Goal: Task Accomplishment & Management: Manage account settings

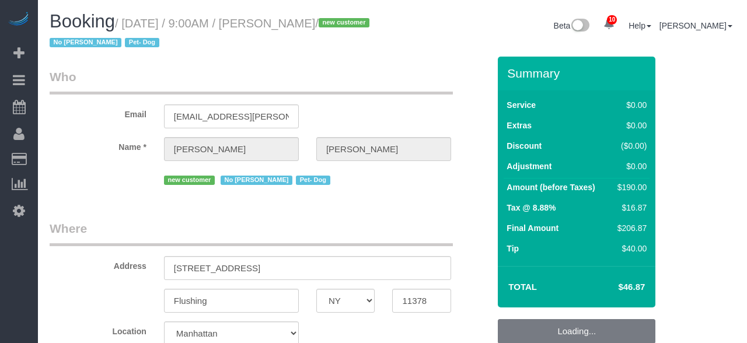
select select "NY"
select select "2"
select select "spot1"
select select "number:56"
select select "number:74"
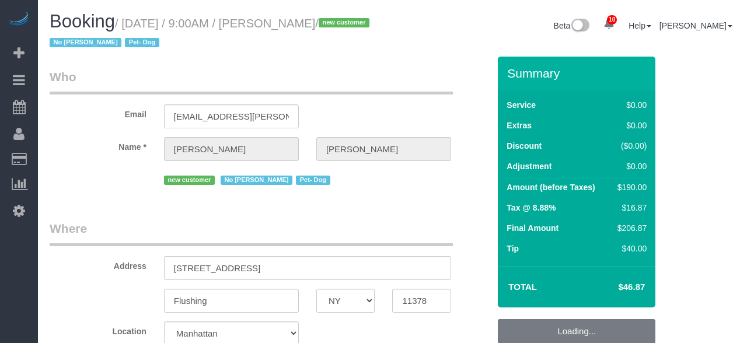
select select "number:13"
select select "number:5"
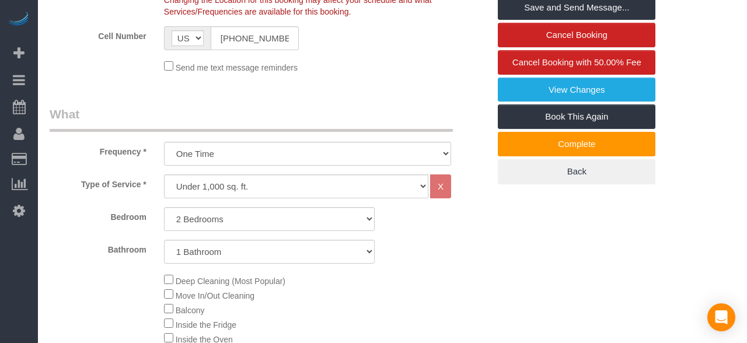
scroll to position [370, 0]
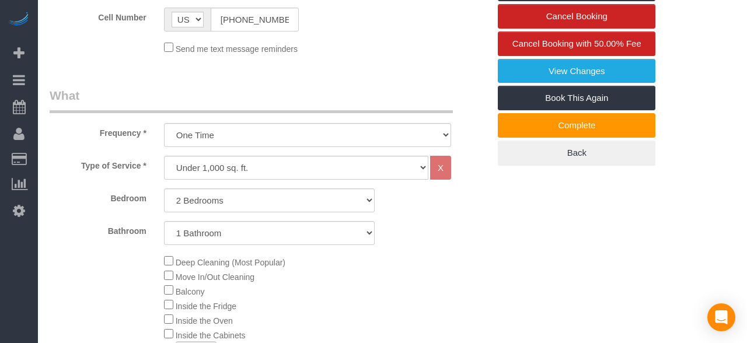
click at [382, 134] on select "One Time Weekly (20% Off) - 20.00% Every 2 Weeks (15% Off) - 15.00% Every 4 Wee…" at bounding box center [307, 135] width 287 height 24
select select "object:1438"
click at [164, 123] on select "One Time Weekly (20% Off) - 20.00% Every 2 Weeks (15% Off) - 15.00% Every 4 Wee…" at bounding box center [307, 135] width 287 height 24
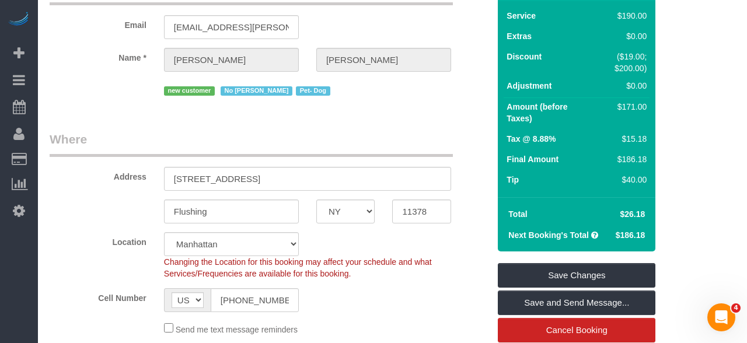
scroll to position [88, 0]
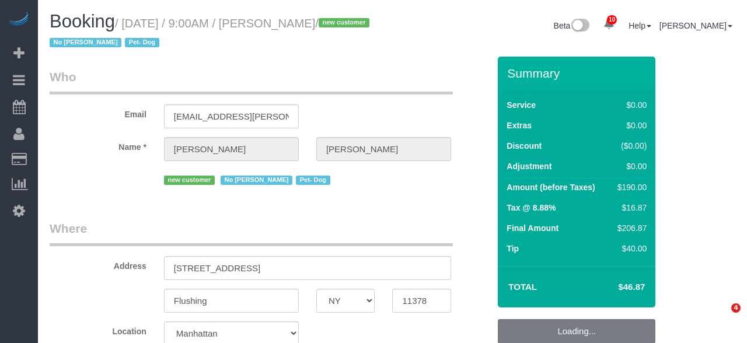
select select "NY"
select select "number:56"
select select "number:74"
select select "number:13"
select select "number:5"
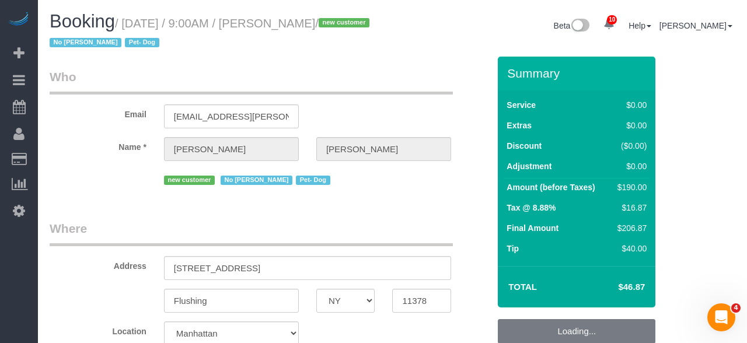
select select "string:US"
select select "string:stripe-pm_1RnmRH4VGloSiKo78PgaNAJg"
select select "object:1435"
select select "2"
select select "spot1"
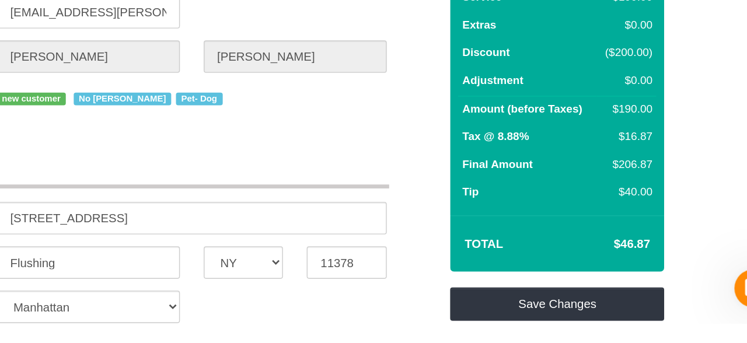
scroll to position [6, 0]
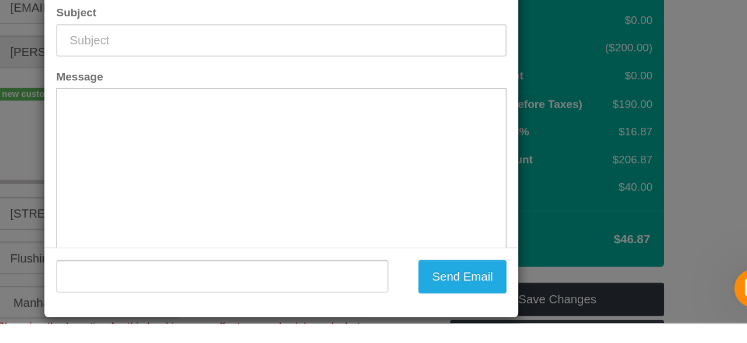
type input "Cleaning Confirmed for 08/16/2025 at 9:00am"
type input ""Stephanie DeJoy" <steph.dejoy@gmail.com>"
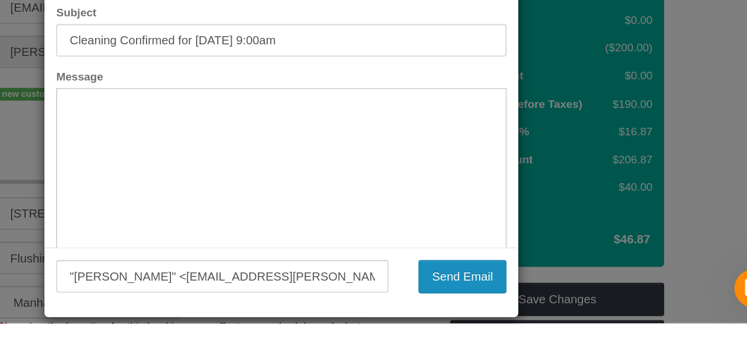
click at [512, 303] on button "Send Email" at bounding box center [506, 308] width 65 height 25
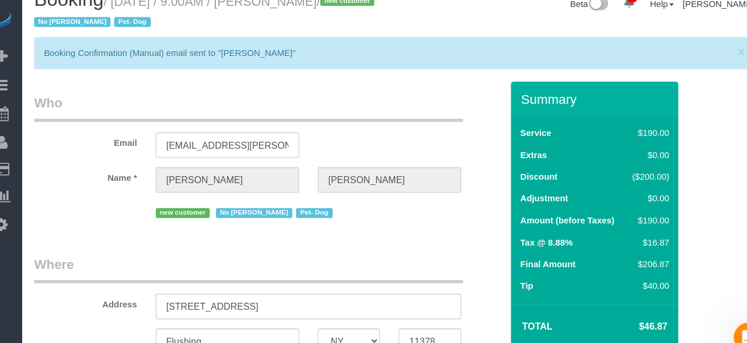
scroll to position [0, 0]
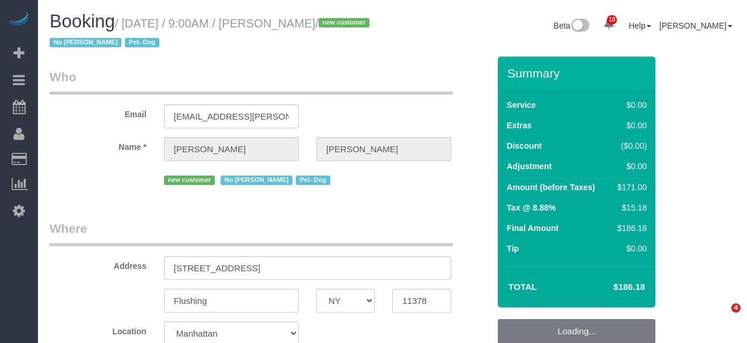
select select "NY"
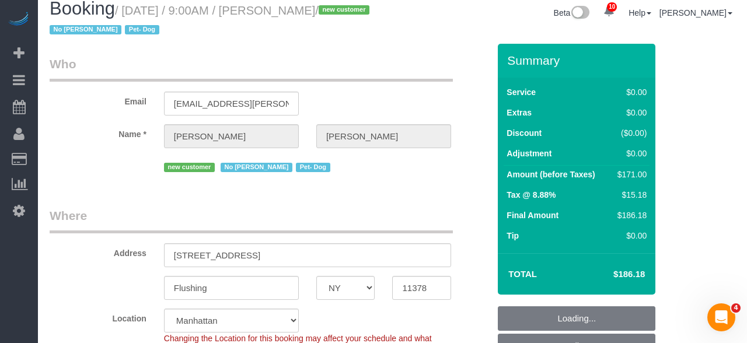
scroll to position [13, 0]
select select "string:stripe-pm_1RnmRH4VGloSiKo78PgaNAJg"
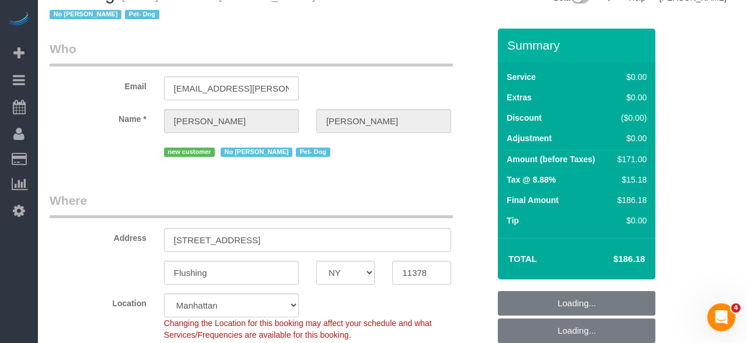
select select "string:US"
select select "object:718"
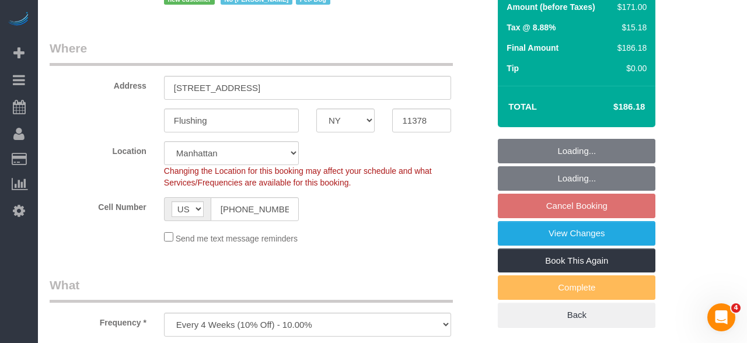
select select "number:56"
select select "number:74"
select select "number:13"
select select "number:5"
select select "2"
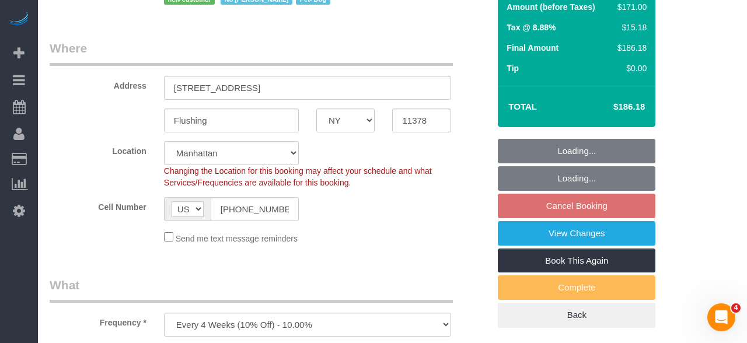
select select "object:974"
select select "spot2"
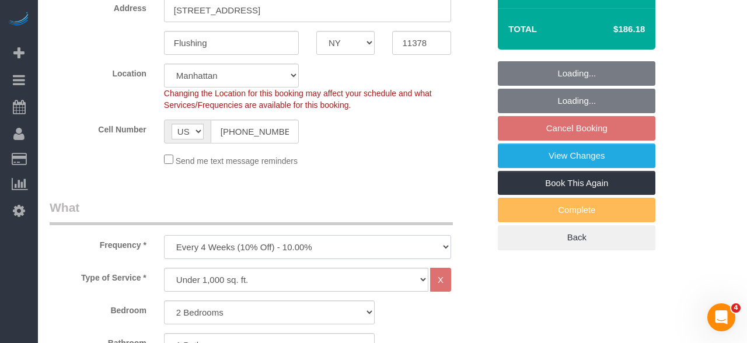
click at [375, 252] on select "One Time Weekly (20% Off) - 20.00% Every 2 Weeks (15% Off) - 15.00% Every 4 Wee…" at bounding box center [307, 247] width 287 height 24
select select "object:975"
click at [164, 236] on select "One Time Weekly (20% Off) - 20.00% Every 2 Weeks (15% Off) - 15.00% Every 4 Wee…" at bounding box center [307, 247] width 287 height 24
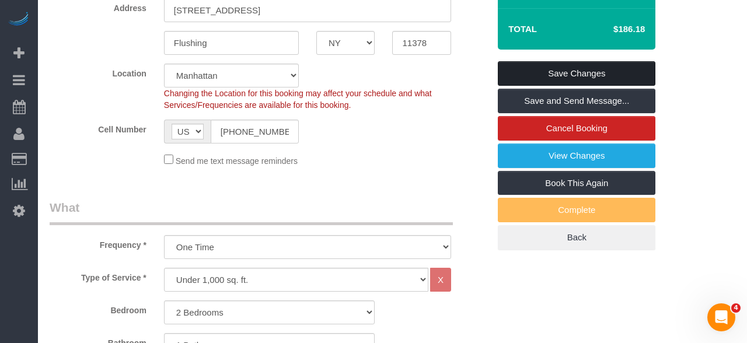
click at [596, 74] on link "Save Changes" at bounding box center [577, 73] width 158 height 25
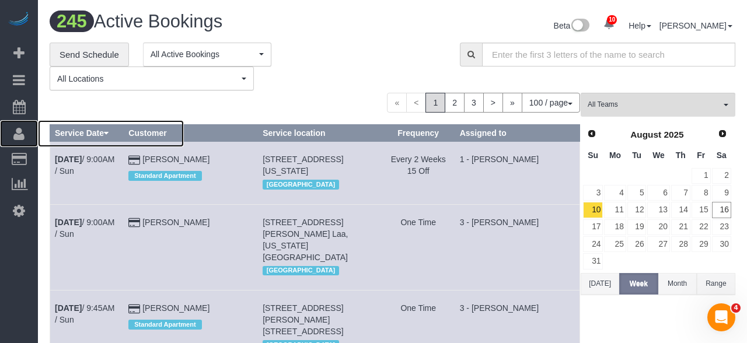
click at [20, 129] on icon at bounding box center [18, 134] width 11 height 14
click at [98, 159] on link "Customers" at bounding box center [111, 159] width 146 height 23
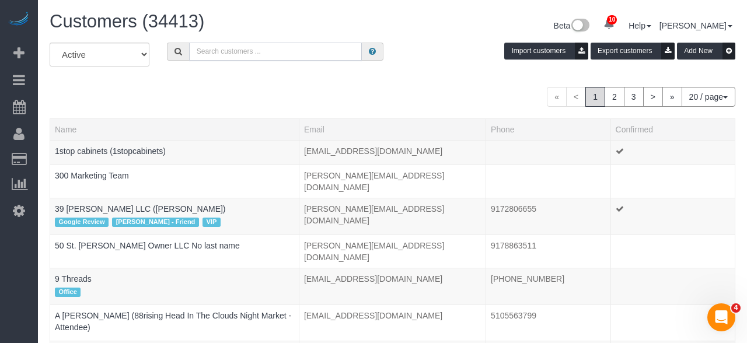
click at [292, 54] on input "text" at bounding box center [275, 52] width 173 height 18
click at [279, 59] on input "text" at bounding box center [275, 52] width 173 height 18
paste input "Thank you for listening to the feedback. A refund would be appreciated"
type input "Thank you for listening to the feedback. A refund would be appreciated"
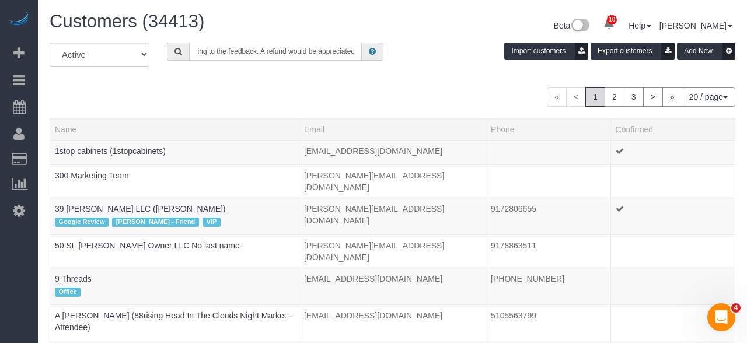
click at [289, 48] on input "Thank you for listening to the feedback. A refund would be appreciated" at bounding box center [275, 52] width 173 height 18
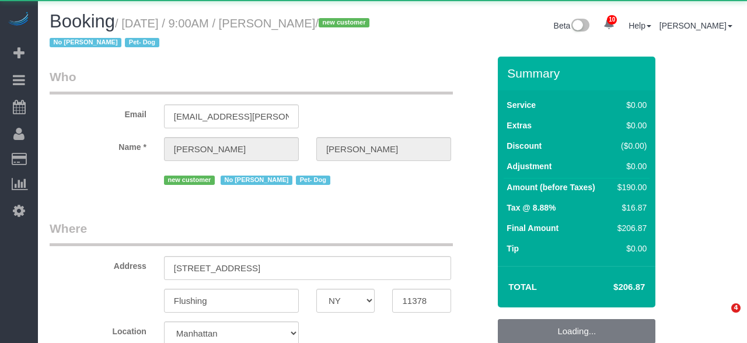
select select "NY"
select select "number:56"
select select "number:74"
select select "number:13"
select select "number:5"
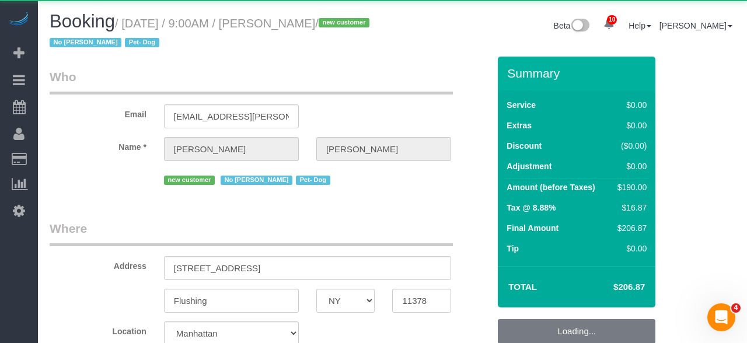
select select "string:US"
select select "spot2"
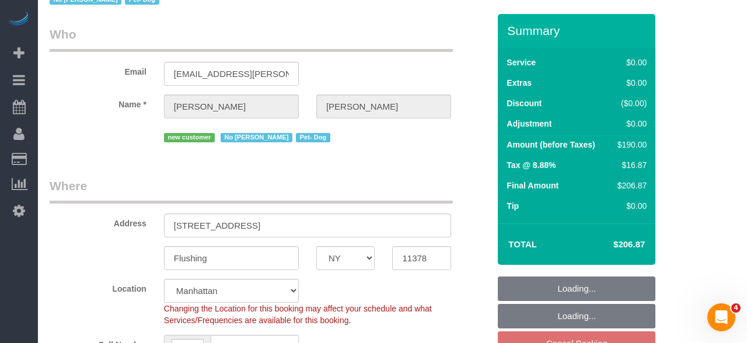
select select "object:1387"
select select "2"
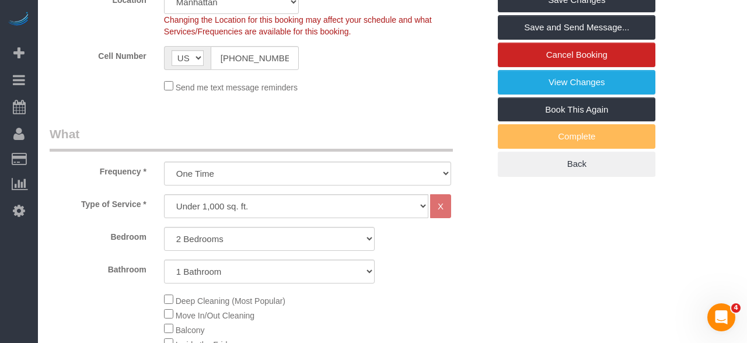
scroll to position [334, 0]
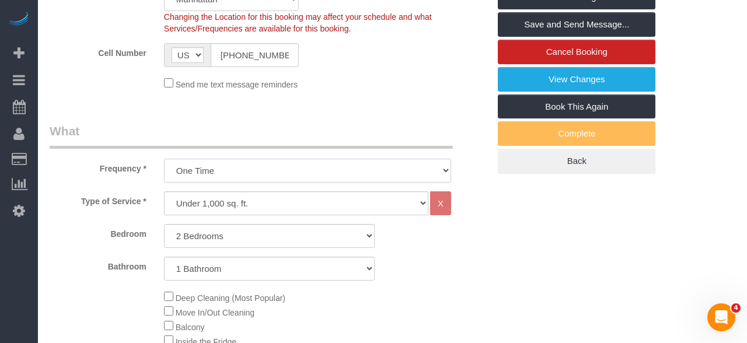
click at [369, 166] on select "One Time Weekly (20% Off) - 20.00% Every 2 Weeks (15% Off) - 15.00% Every 4 Wee…" at bounding box center [307, 171] width 287 height 24
select select "object:1390"
click at [164, 159] on select "One Time Weekly (20% Off) - 20.00% Every 2 Weeks (15% Off) - 15.00% Every 4 Wee…" at bounding box center [307, 171] width 287 height 24
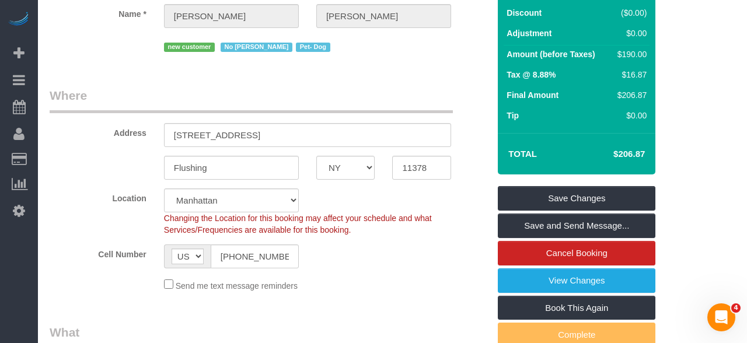
scroll to position [78, 0]
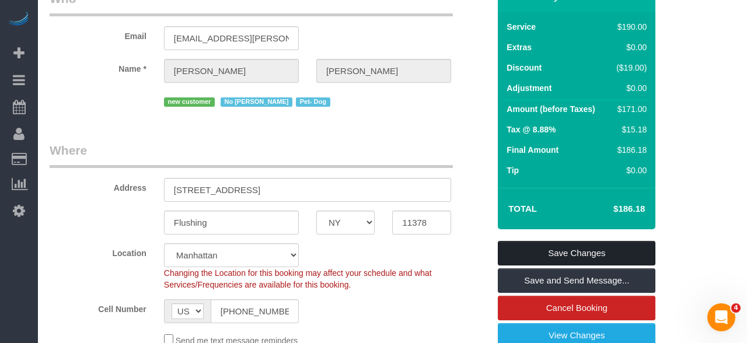
click at [630, 252] on link "Save Changes" at bounding box center [577, 253] width 158 height 25
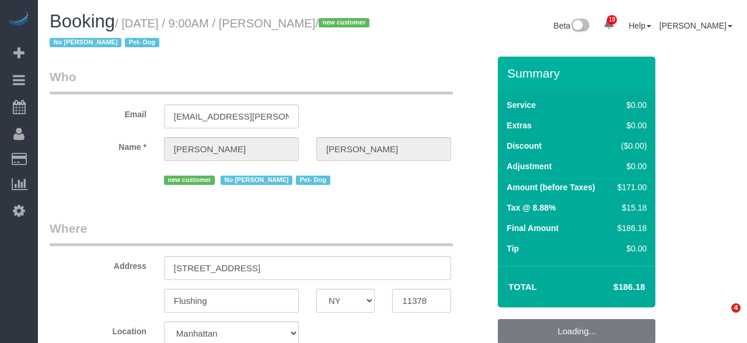
select select "NY"
select select "object:867"
select select "2"
select select "spot2"
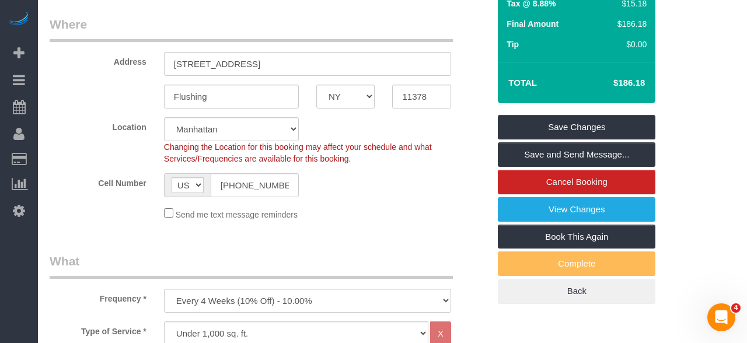
scroll to position [204, 0]
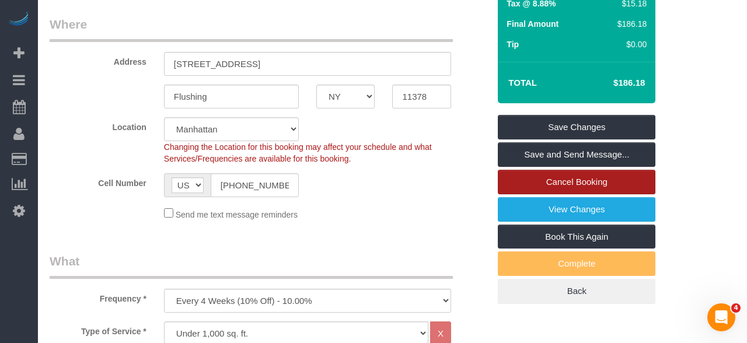
click at [613, 177] on link "Cancel Booking" at bounding box center [577, 182] width 158 height 25
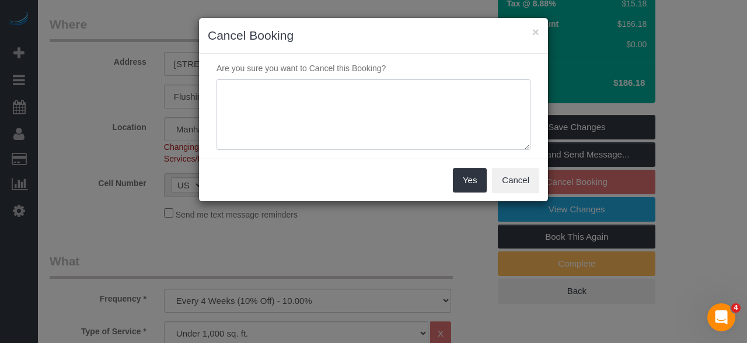
click at [450, 111] on textarea at bounding box center [373, 114] width 314 height 71
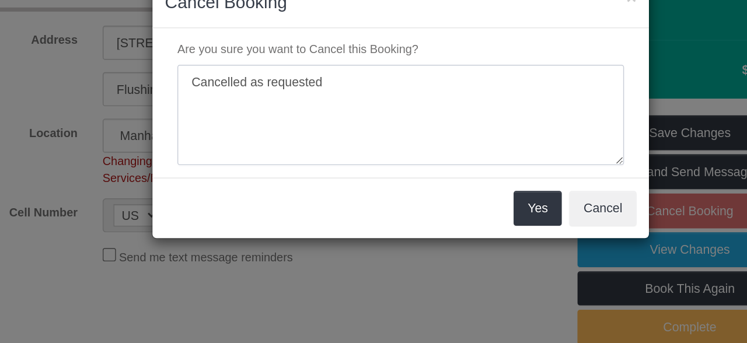
type textarea "Cancelled as requested"
click at [474, 182] on button "Yes" at bounding box center [470, 180] width 34 height 25
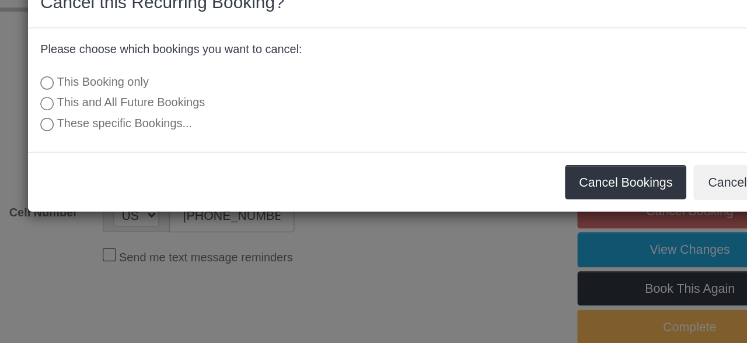
click at [228, 108] on label "This and All Future Bookings" at bounding box center [286, 106] width 332 height 12
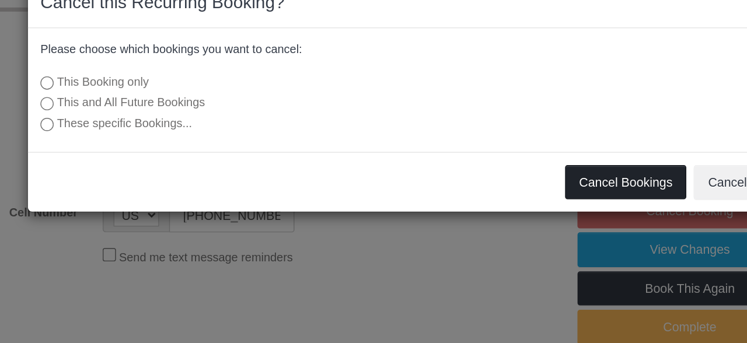
click at [535, 161] on button "Cancel Bookings" at bounding box center [532, 162] width 86 height 25
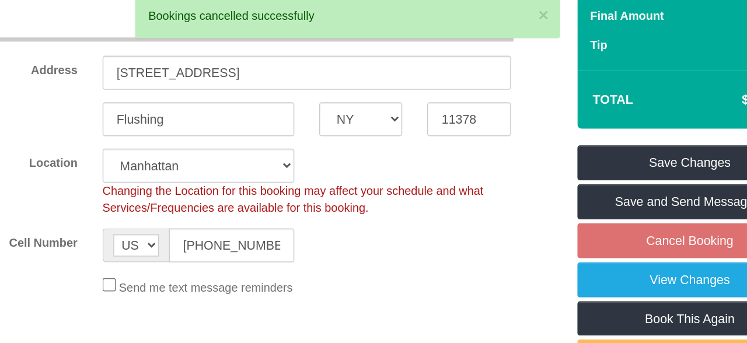
scroll to position [137, 0]
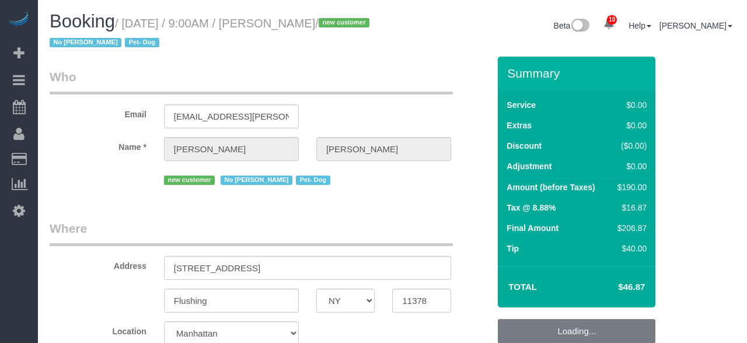
select select "NY"
select select "object:728"
select select "number:56"
select select "number:74"
select select "number:13"
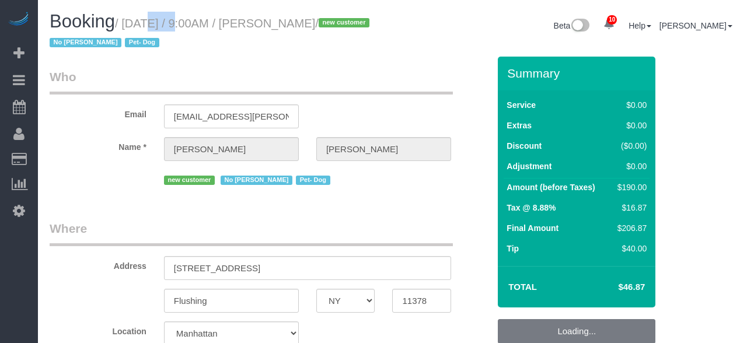
select select "number:5"
select select "spot1"
select select "2"
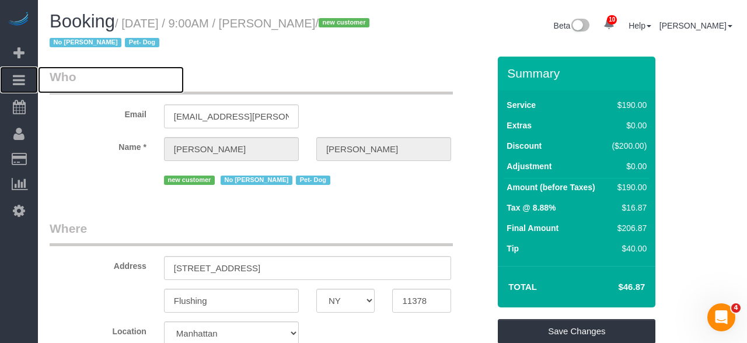
click at [21, 76] on icon at bounding box center [19, 80] width 12 height 14
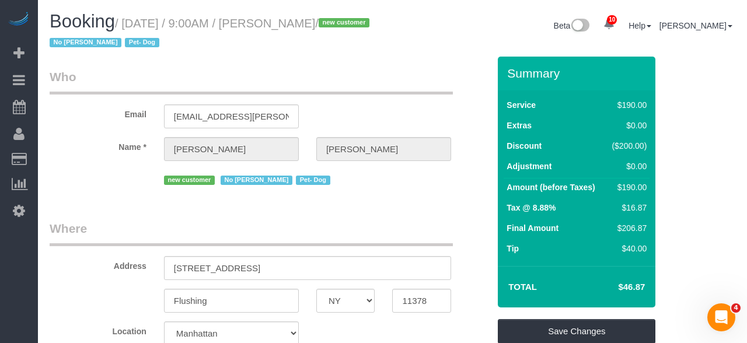
click at [135, 106] on link "Active Bookings" at bounding box center [111, 105] width 146 height 23
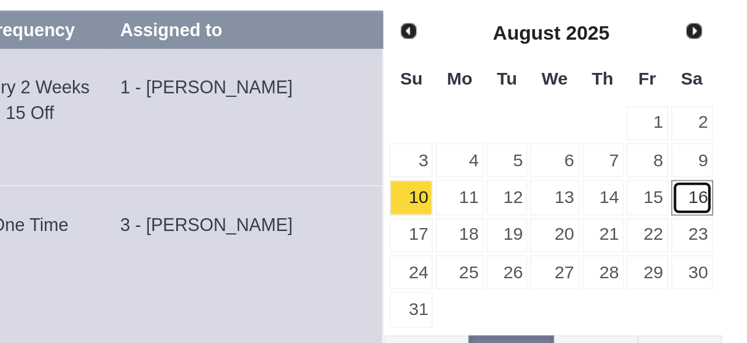
click at [722, 210] on link "16" at bounding box center [721, 210] width 19 height 16
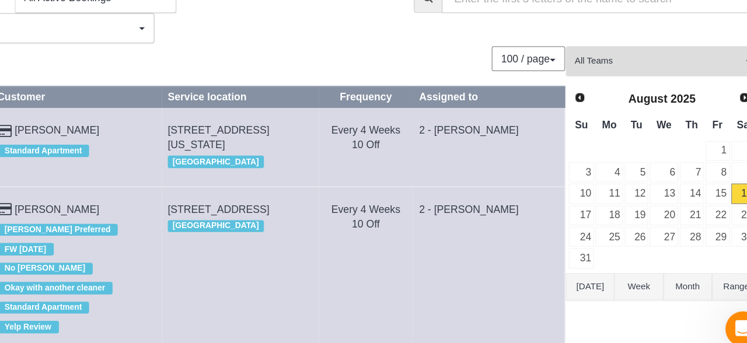
click at [682, 112] on button "All Teams" at bounding box center [658, 105] width 155 height 24
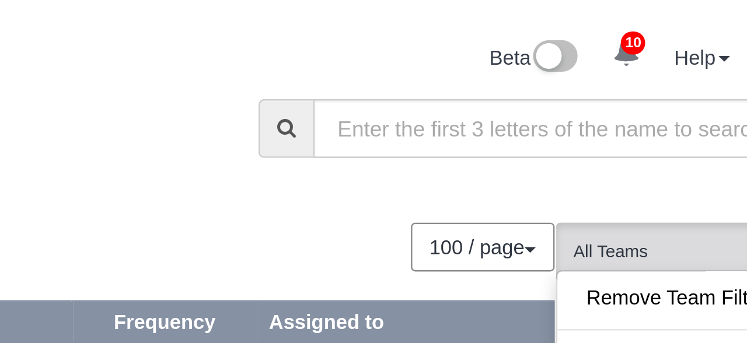
click at [500, 97] on div "100 / page 10 / page 20 / page 30 / page 40 / page 50 / page 100 / page" at bounding box center [315, 103] width 530 height 20
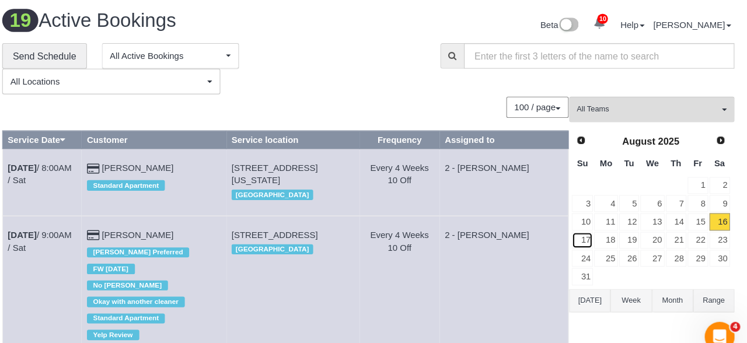
click at [595, 227] on link "17" at bounding box center [593, 227] width 20 height 16
click at [662, 107] on span "All Teams" at bounding box center [654, 105] width 133 height 10
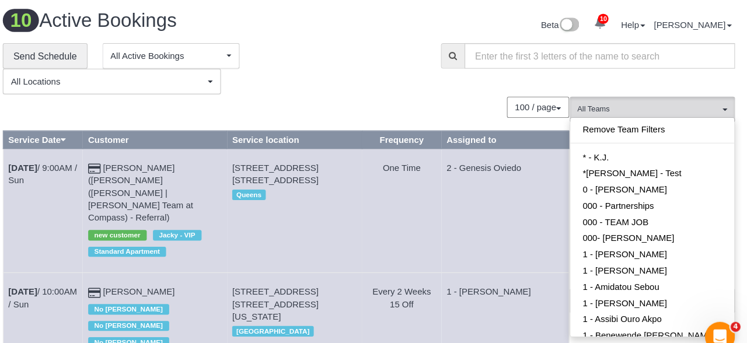
click at [410, 79] on div "**********" at bounding box center [246, 67] width 393 height 48
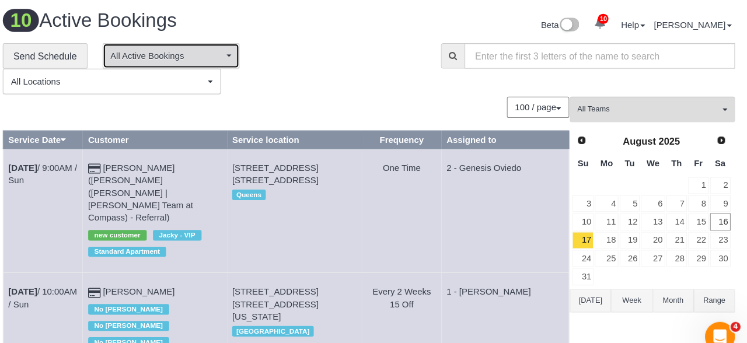
click at [224, 64] on button "All Active Bookings" at bounding box center [207, 55] width 128 height 24
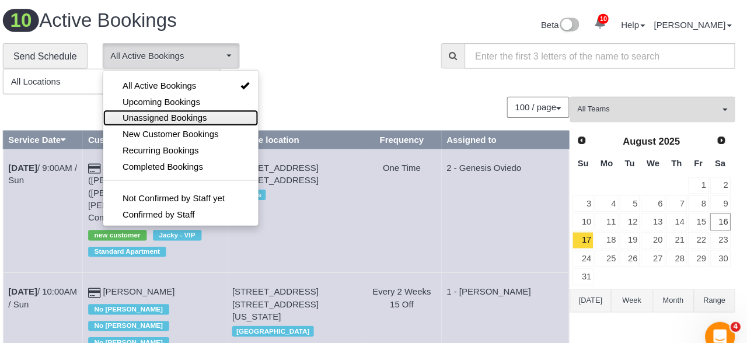
click at [261, 115] on link "Unassigned Bookings" at bounding box center [216, 112] width 145 height 15
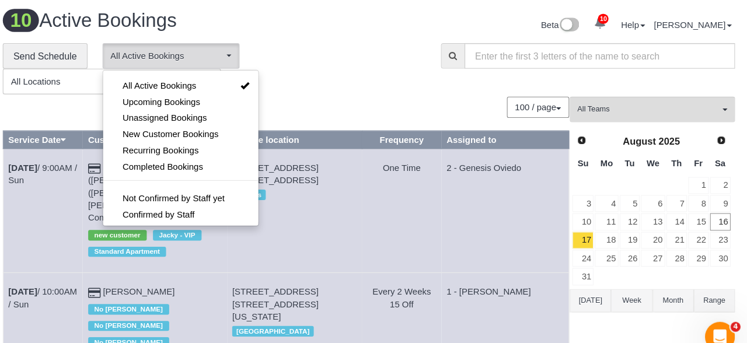
select select "**********"
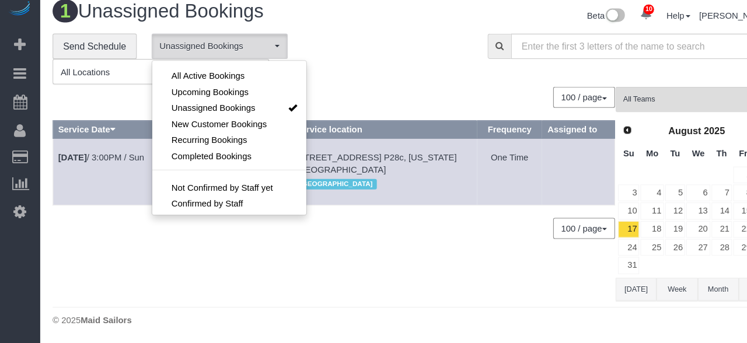
click at [373, 62] on div at bounding box center [373, 171] width 747 height 343
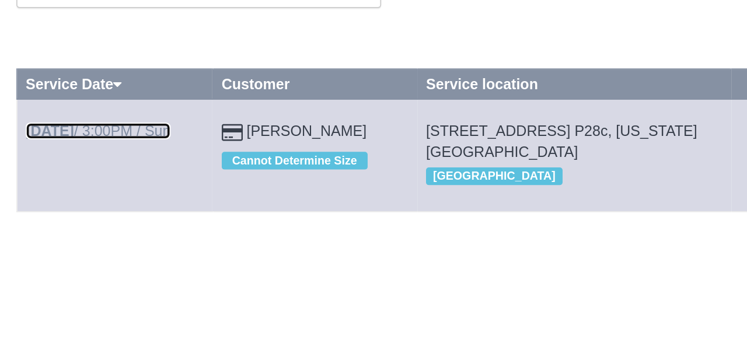
click at [133, 156] on link "[DATE] 3:00PM / Sun" at bounding box center [95, 159] width 81 height 9
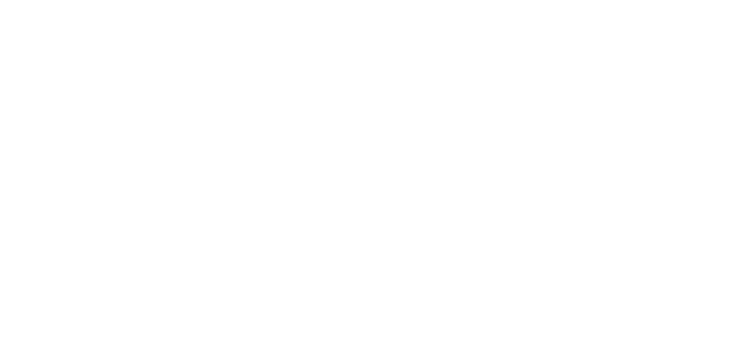
select select "NY"
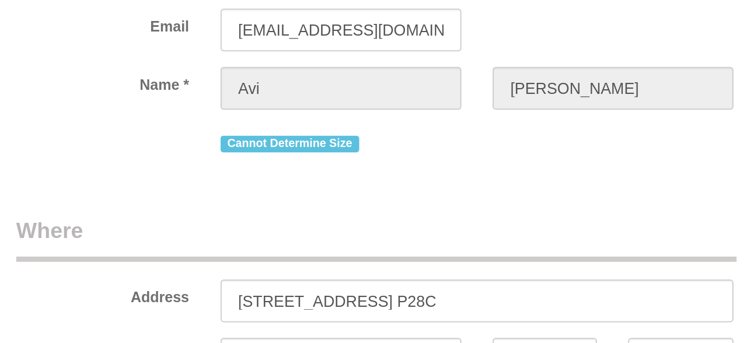
select select "object:5188"
select select "number:61"
select select "number:77"
select select "number:15"
select select "number:5"
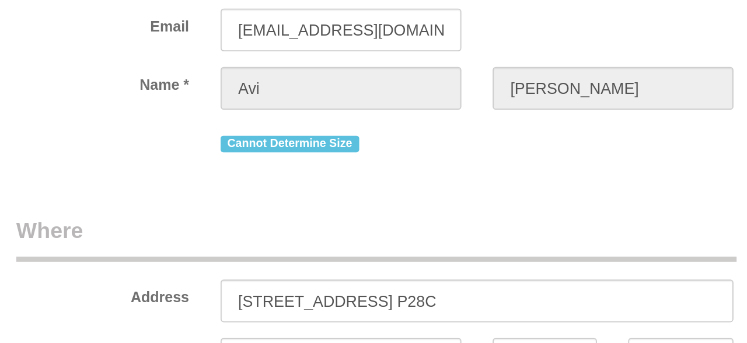
select select "object:5440"
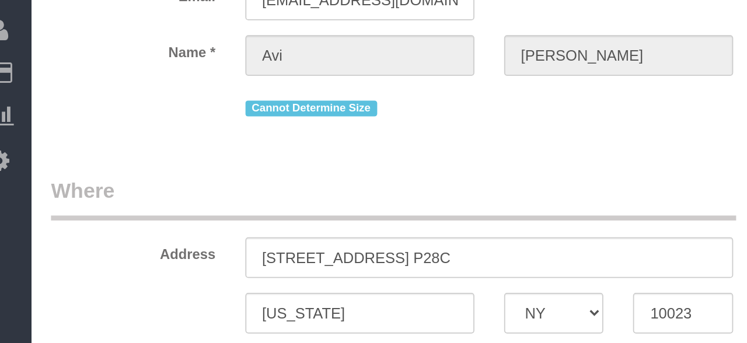
select select "string:stripe-pm_1R1tF14VGloSiKo7U8tSIWlt"
select select "spot38"
select select "2"
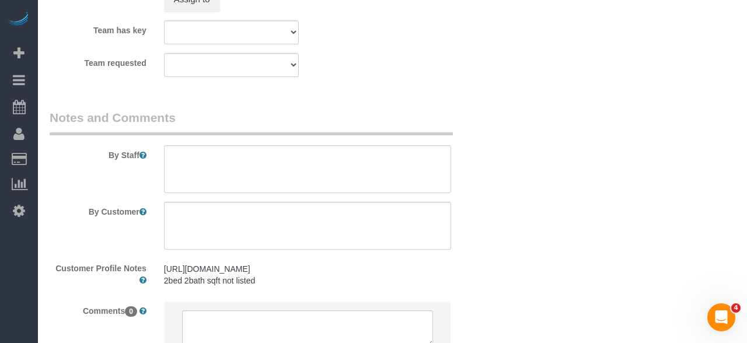
scroll to position [1655, 0]
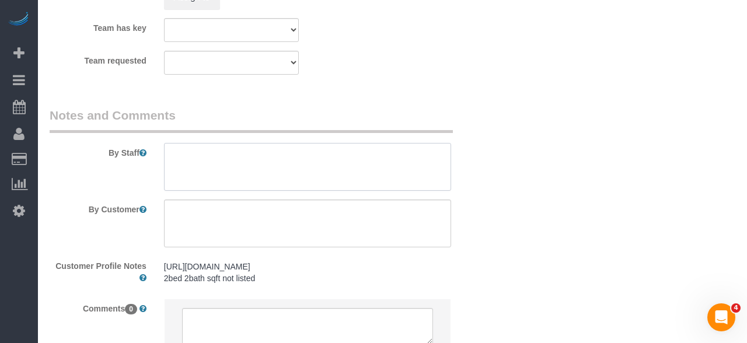
click at [299, 166] on textarea at bounding box center [307, 167] width 287 height 48
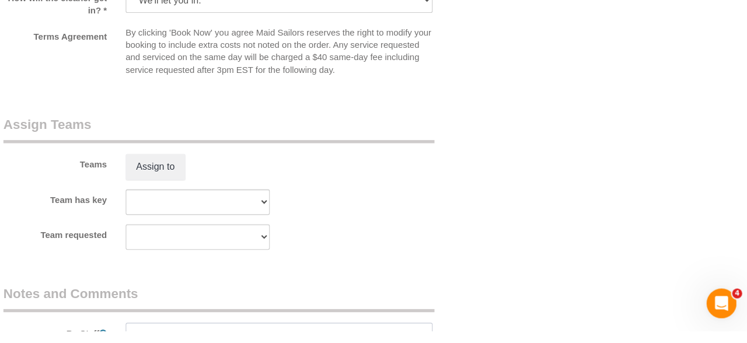
scroll to position [1462, 0]
type textarea "Deep clean the bathroom."
click at [210, 194] on button "Assign to" at bounding box center [192, 189] width 56 height 25
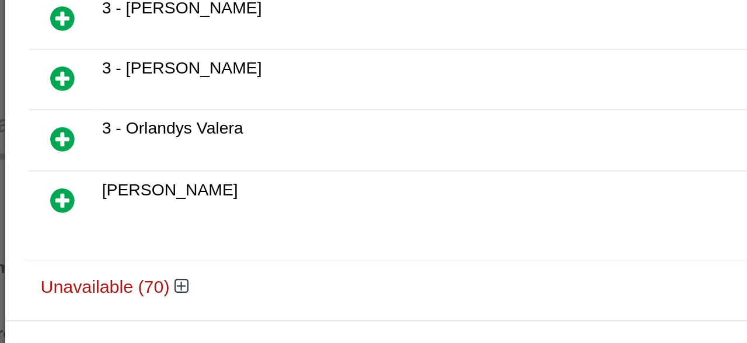
scroll to position [1463, 0]
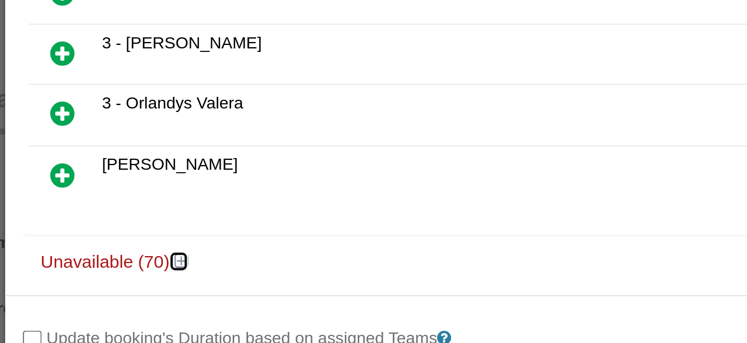
click at [200, 225] on icon at bounding box center [198, 229] width 7 height 9
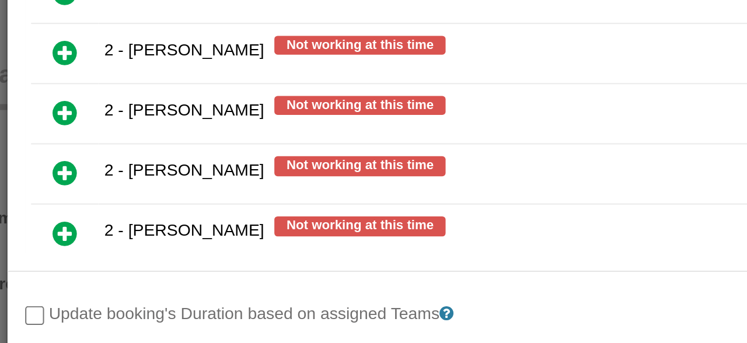
scroll to position [1691, 0]
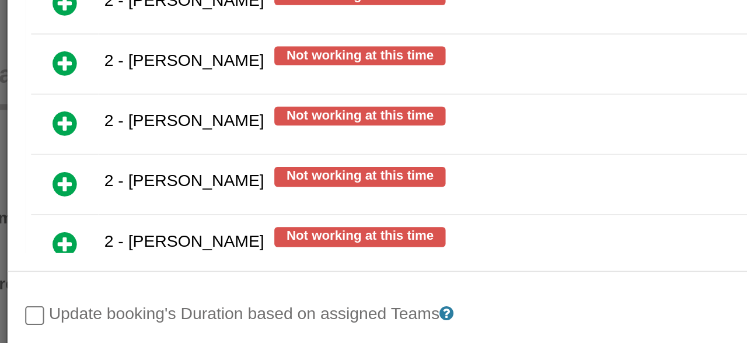
click at [130, 192] on link at bounding box center [139, 203] width 27 height 23
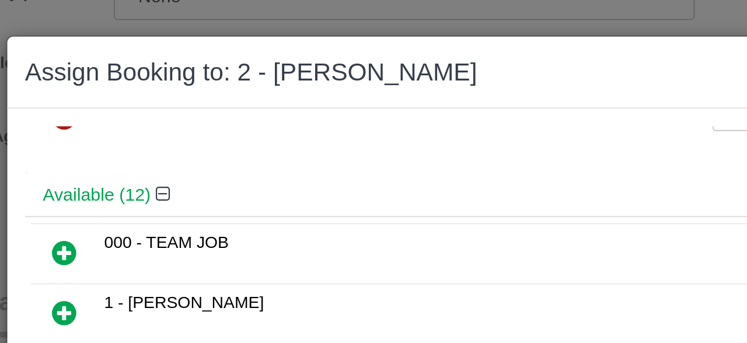
scroll to position [0, 0]
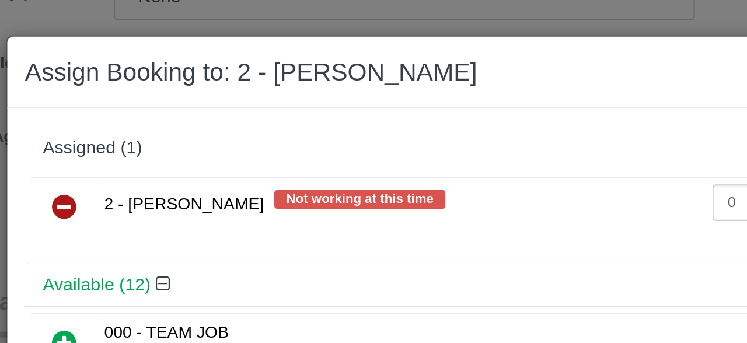
click at [139, 99] on icon at bounding box center [140, 102] width 12 height 14
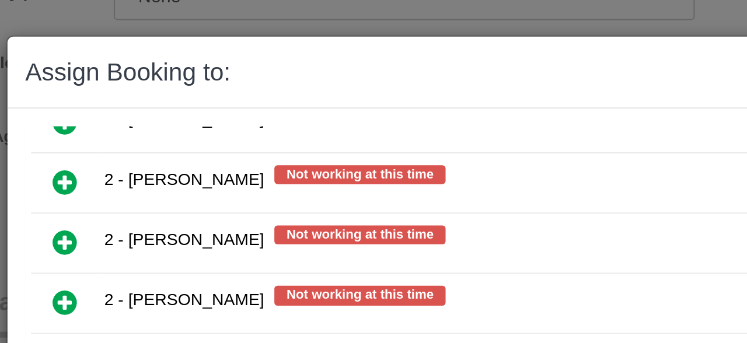
scroll to position [1744, 0]
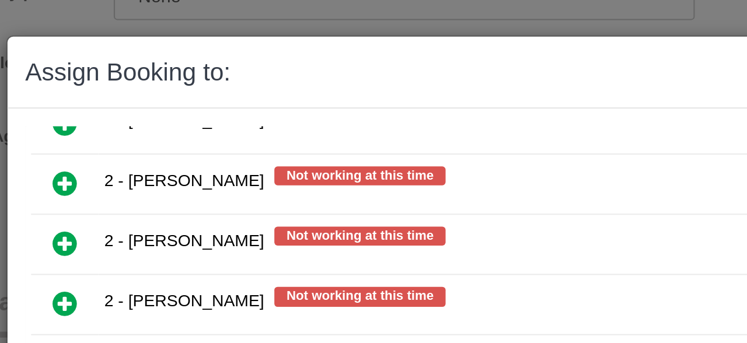
click at [139, 173] on icon at bounding box center [140, 180] width 12 height 14
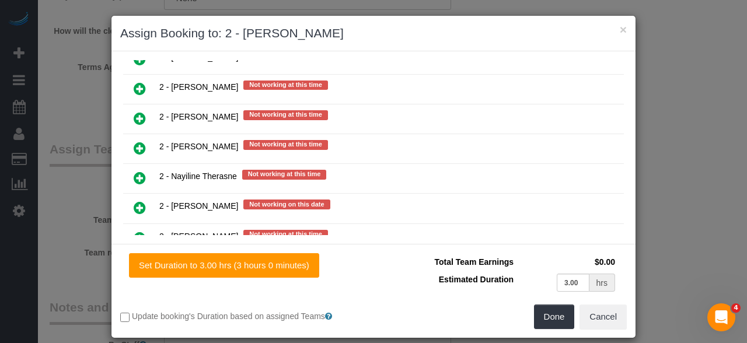
scroll to position [6, 0]
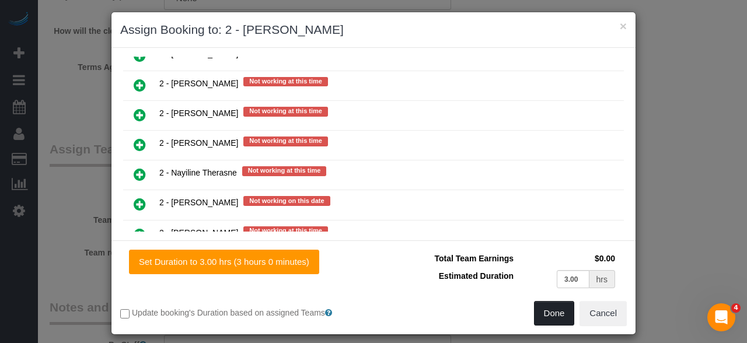
click at [554, 310] on button "Done" at bounding box center [554, 313] width 41 height 25
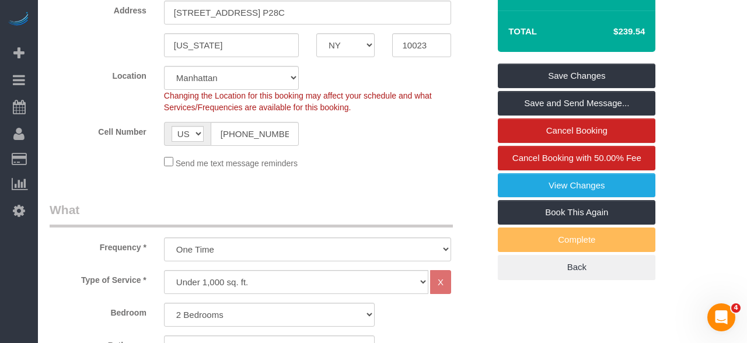
scroll to position [254, 0]
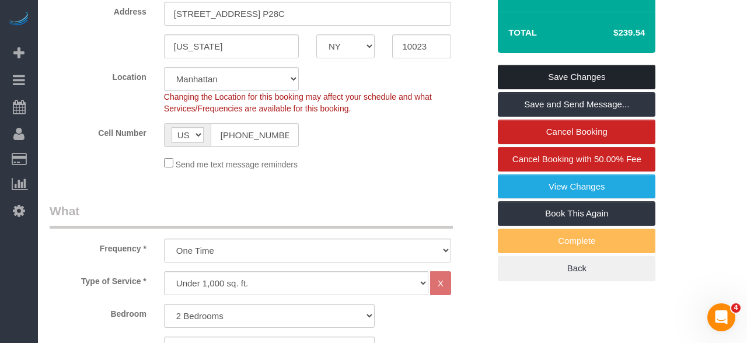
click at [609, 78] on link "Save Changes" at bounding box center [577, 77] width 158 height 25
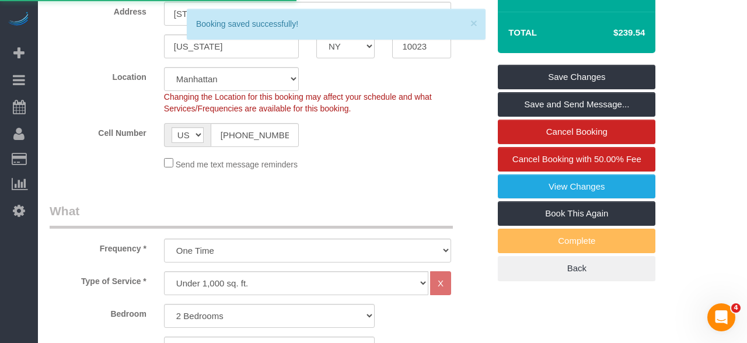
select select "**********"
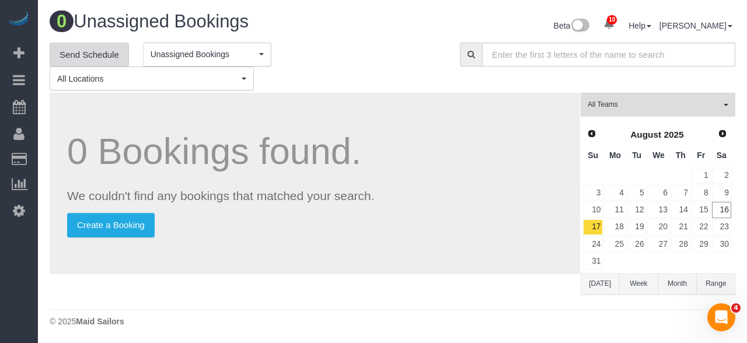
click at [83, 50] on link "Send Schedule" at bounding box center [89, 55] width 79 height 25
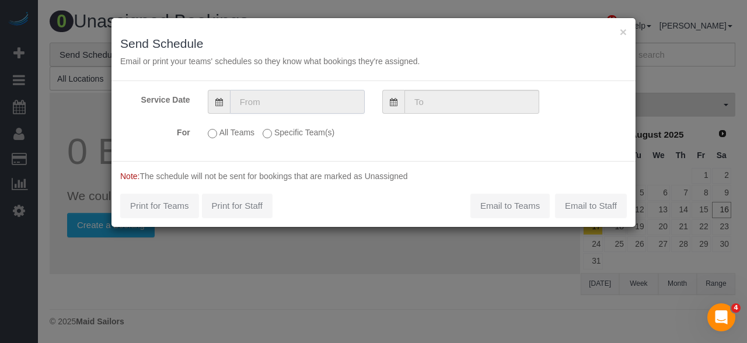
click at [324, 95] on input "text" at bounding box center [297, 102] width 135 height 24
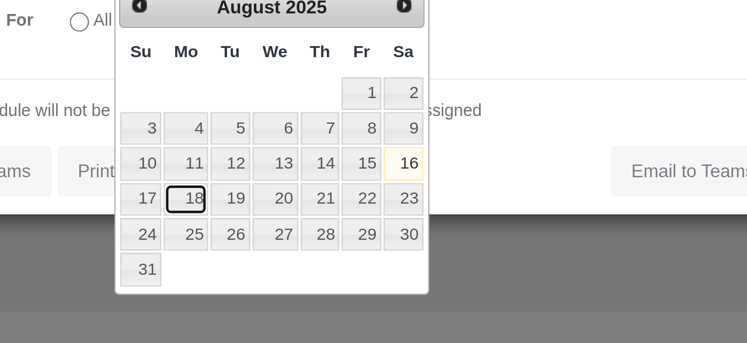
click at [270, 218] on link "18" at bounding box center [264, 220] width 22 height 16
type input "[DATE]"
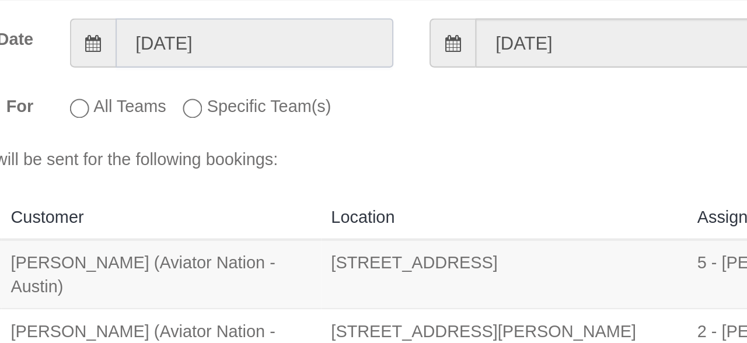
click at [324, 96] on input "[DATE]" at bounding box center [297, 102] width 135 height 24
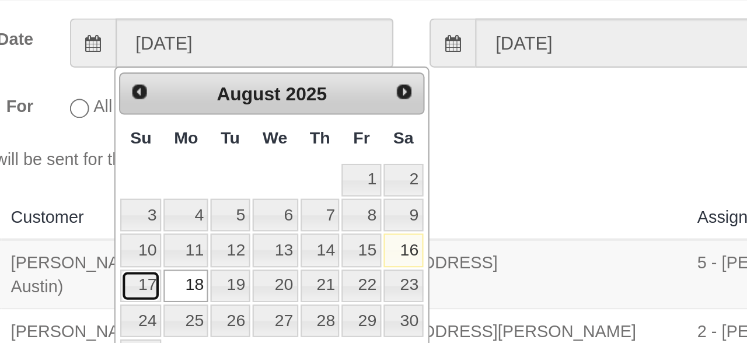
click at [243, 219] on link "17" at bounding box center [242, 220] width 20 height 16
type input "[DATE]"
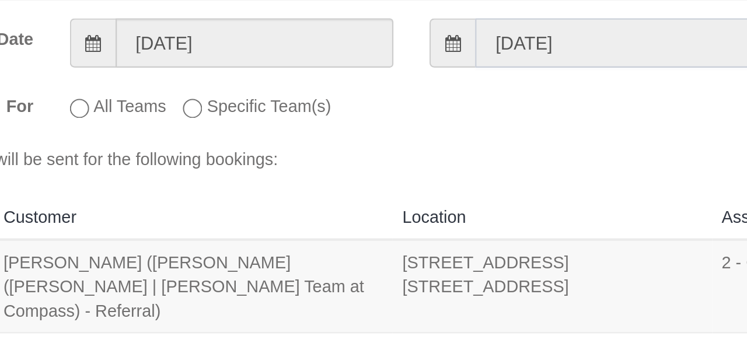
click at [421, 109] on input "[DATE]" at bounding box center [471, 102] width 135 height 24
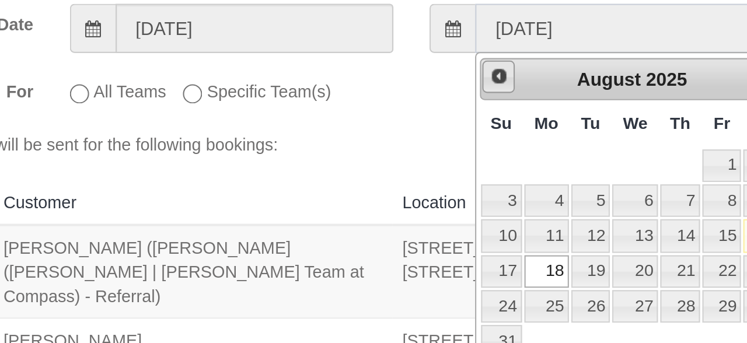
click at [429, 107] on input "[DATE]" at bounding box center [471, 102] width 135 height 24
click at [416, 220] on link "17" at bounding box center [417, 220] width 20 height 16
type input "[DATE]"
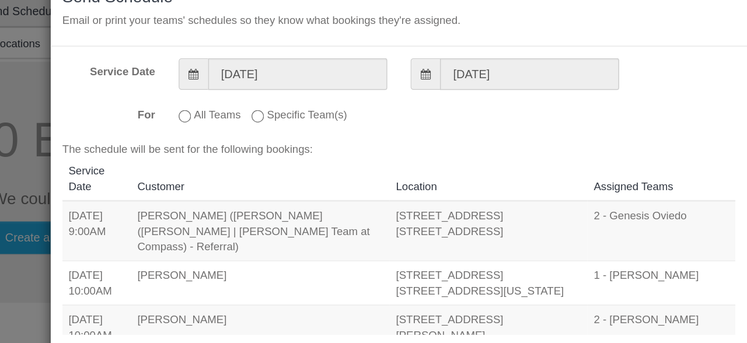
click at [307, 137] on label "Specific Team(s)" at bounding box center [299, 131] width 72 height 16
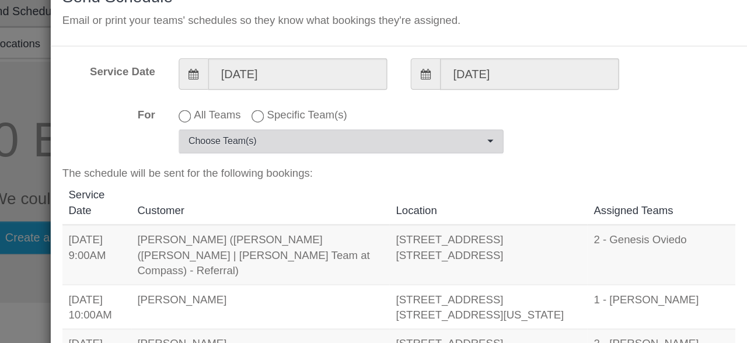
click at [329, 149] on span "Choose Team(s)" at bounding box center [326, 153] width 222 height 10
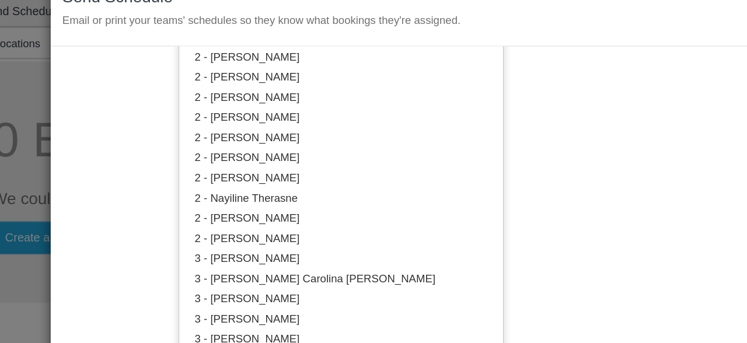
scroll to position [845, 0]
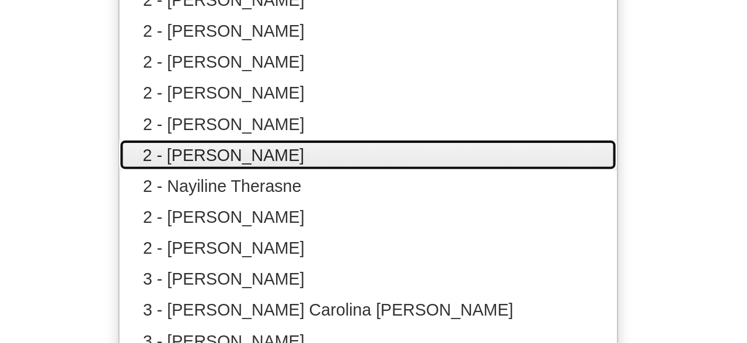
click at [315, 176] on link "2 - [PERSON_NAME]" at bounding box center [329, 178] width 243 height 15
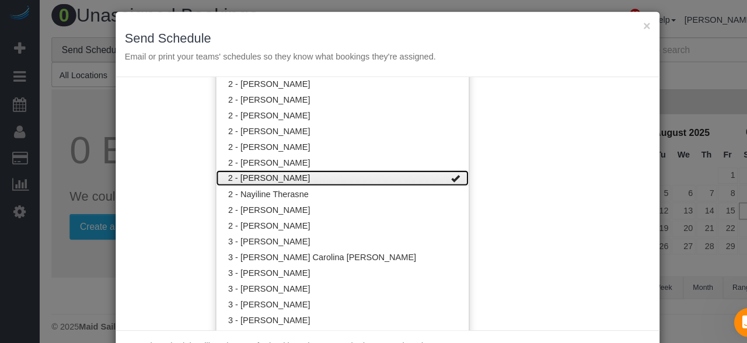
scroll to position [0, 0]
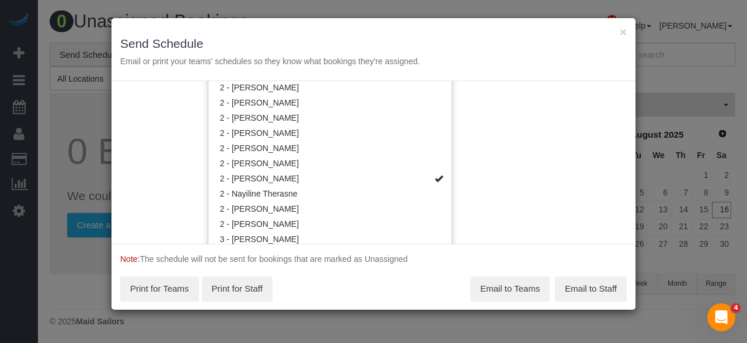
click at [578, 163] on div "Service Date [DATE] [DATE] For All Teams Specific Team(s) 2 - [PERSON_NAME] Tea…" at bounding box center [373, 162] width 524 height 163
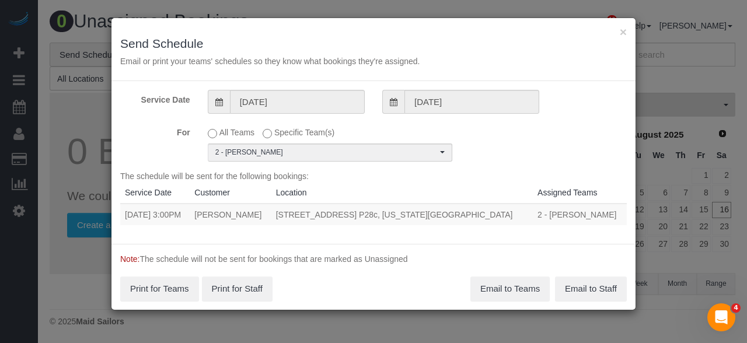
click at [136, 214] on td "[DATE] 3:00PM" at bounding box center [154, 215] width 69 height 22
copy tr "[DATE] 3:00PM [PERSON_NAME] [STREET_ADDRESS] P28c, [US_STATE][GEOGRAPHIC_DATA]"
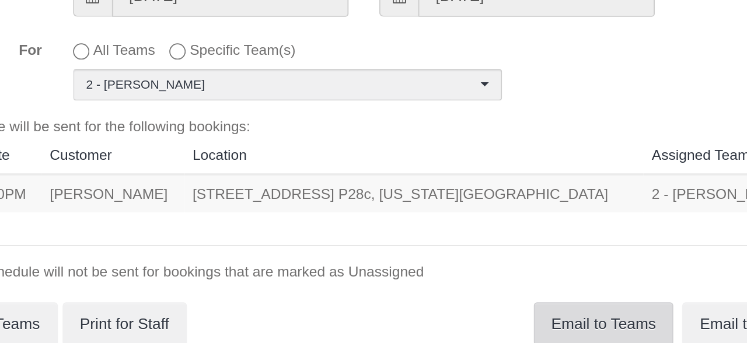
click at [528, 289] on button "Email to Teams" at bounding box center [509, 289] width 79 height 25
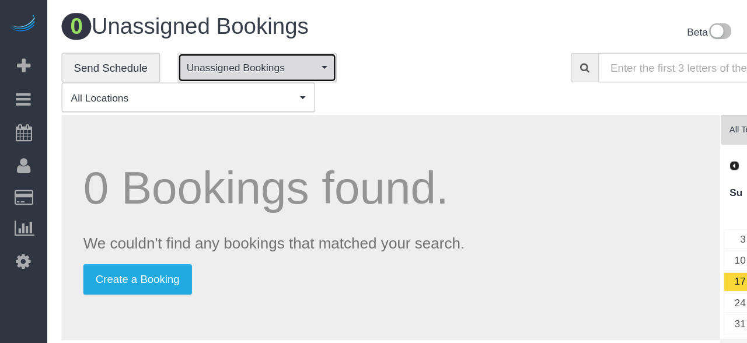
click at [229, 53] on span "Unassigned Bookings" at bounding box center [204, 54] width 106 height 12
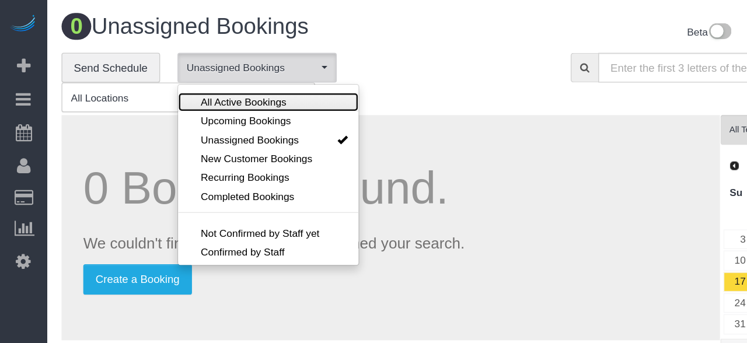
click at [233, 79] on link "All Active Bookings" at bounding box center [216, 82] width 145 height 15
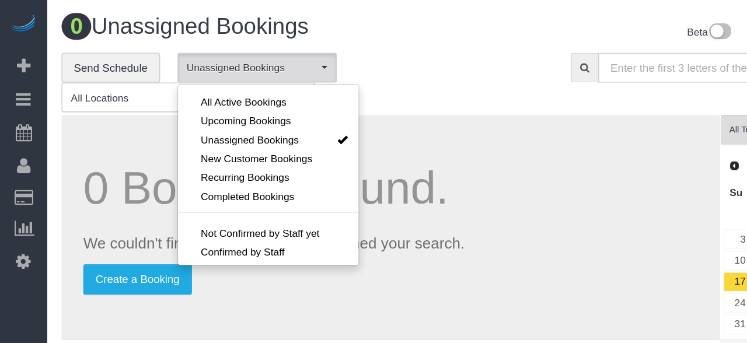
select select "***"
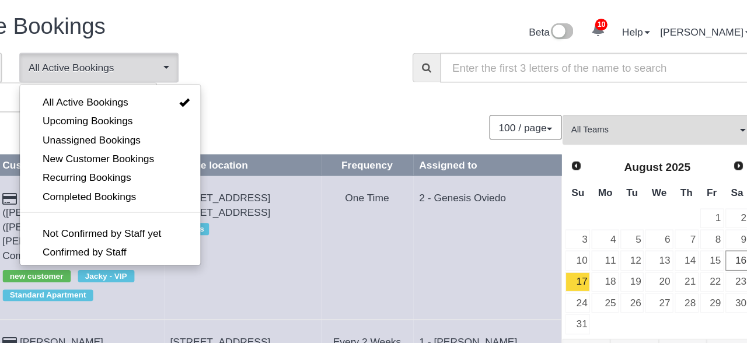
click at [646, 108] on div at bounding box center [373, 171] width 747 height 343
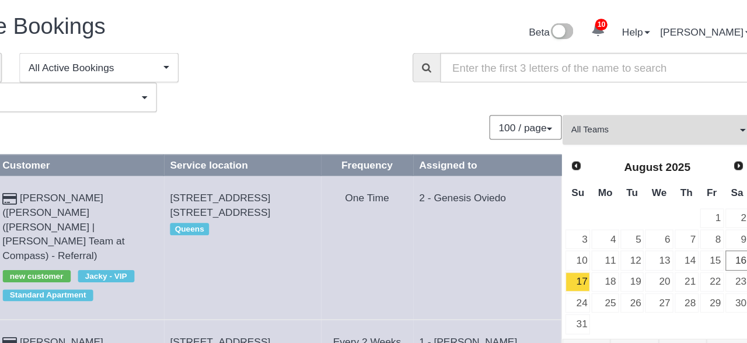
click at [675, 113] on button "All Teams" at bounding box center [658, 105] width 155 height 24
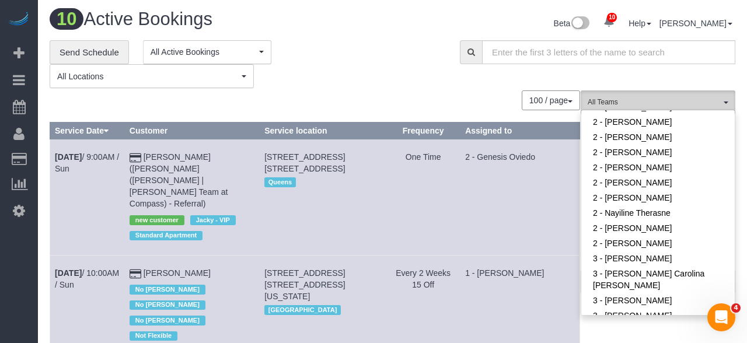
scroll to position [810, 0]
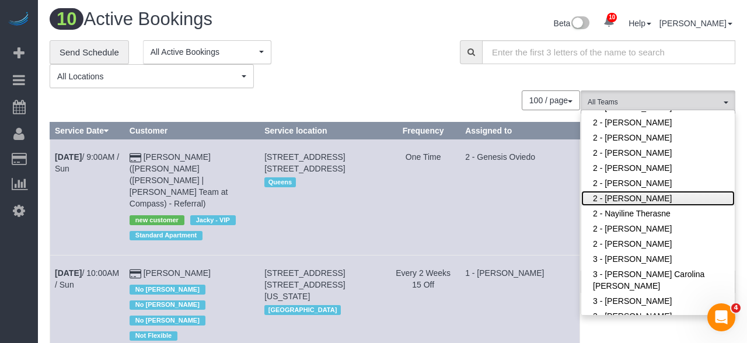
click at [679, 197] on link "2 - [PERSON_NAME]" at bounding box center [657, 198] width 153 height 15
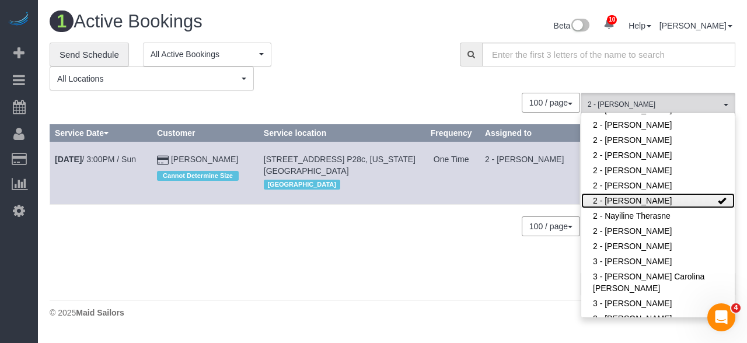
scroll to position [0, 0]
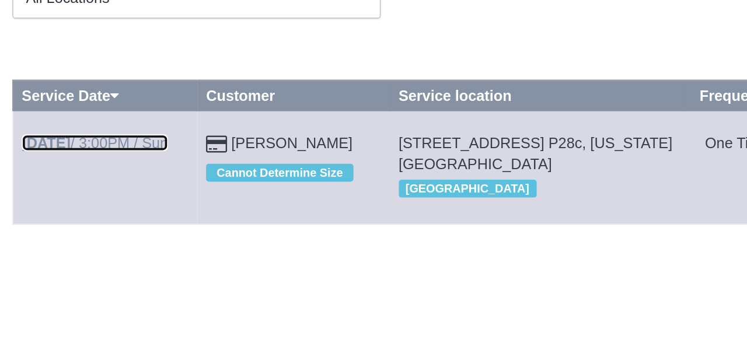
click at [106, 156] on link "[DATE] 3:00PM / Sun" at bounding box center [95, 159] width 81 height 9
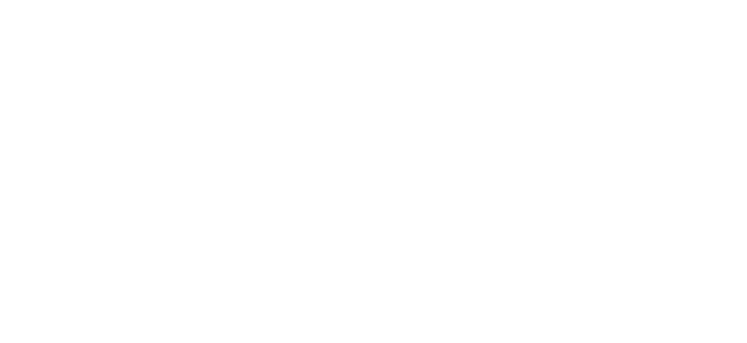
select select "NY"
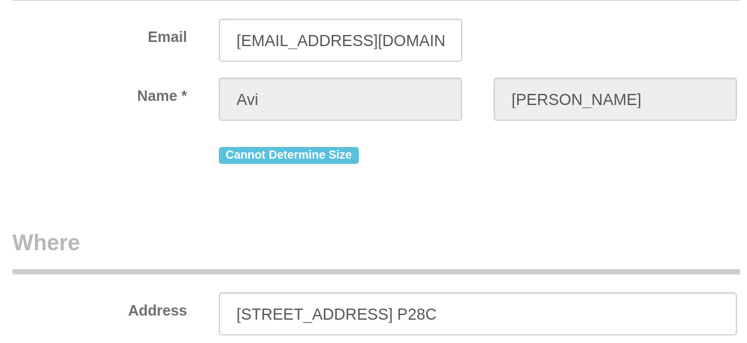
select select "number:61"
select select "number:77"
select select "number:15"
select select "number:5"
select select "string:stripe-pm_1R1tF14VGloSiKo7U8tSIWlt"
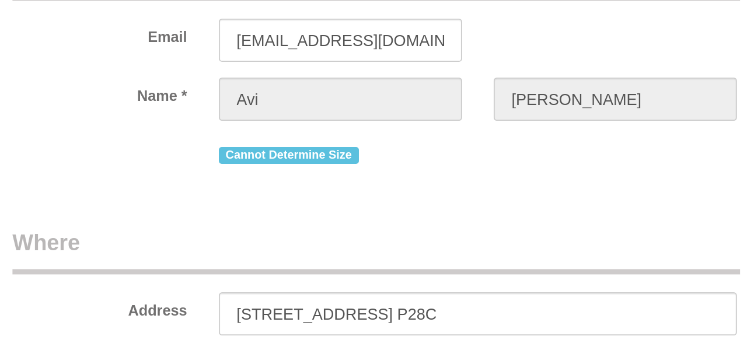
select select "spot86"
select select "object:9913"
select select "2"
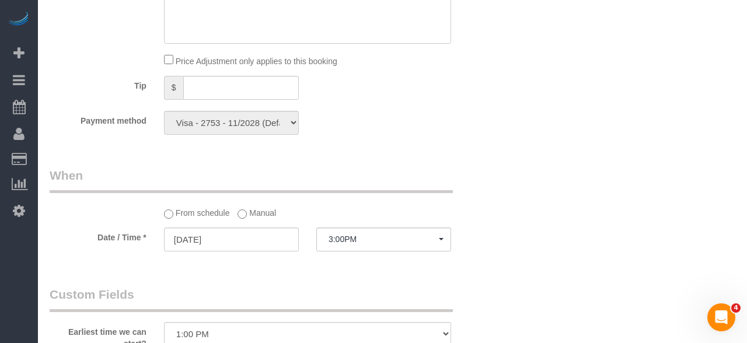
scroll to position [1071, 0]
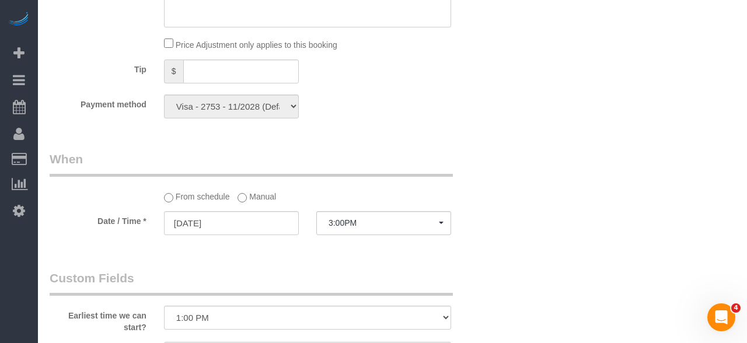
click at [252, 201] on label "Manual" at bounding box center [257, 195] width 39 height 16
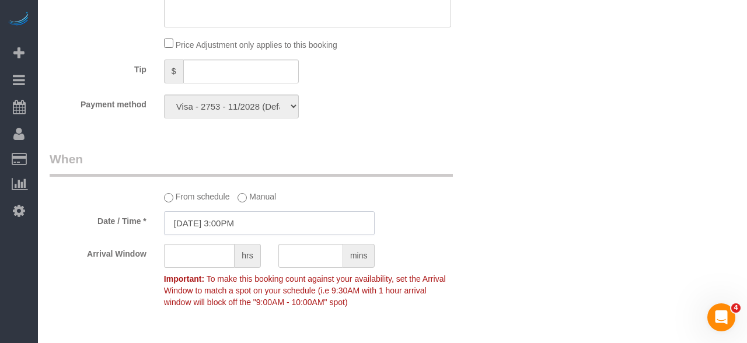
click at [268, 234] on input "[DATE] 3:00PM" at bounding box center [269, 223] width 211 height 24
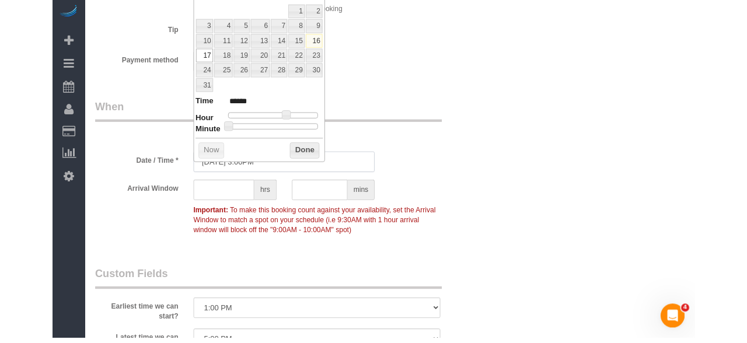
scroll to position [1099, 0]
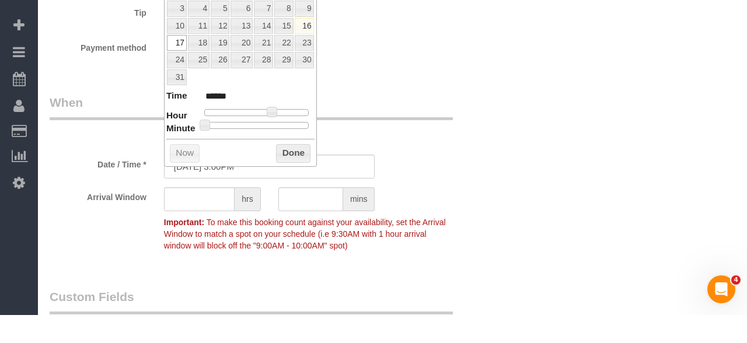
click at [268, 139] on span at bounding box center [272, 140] width 11 height 11
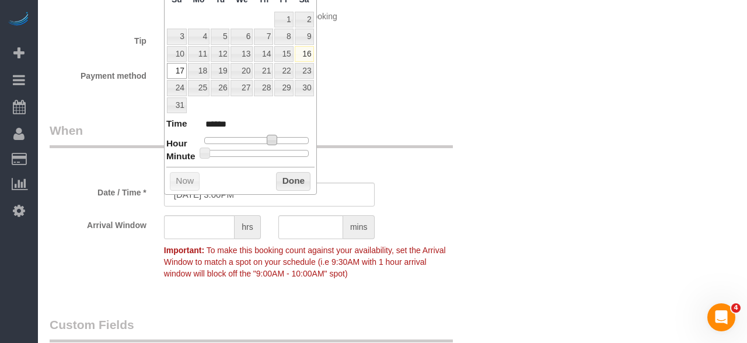
type input "[DATE] 2:00PM"
type input "******"
type input "[DATE] 1:00PM"
type input "******"
click at [287, 174] on button "Done" at bounding box center [293, 181] width 34 height 19
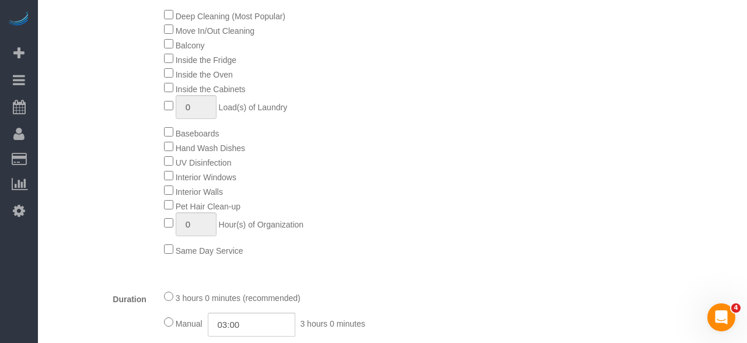
scroll to position [160, 0]
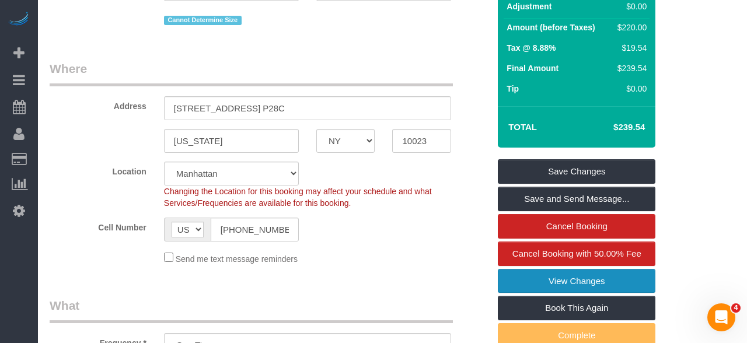
click at [616, 282] on link "View Changes" at bounding box center [577, 281] width 158 height 25
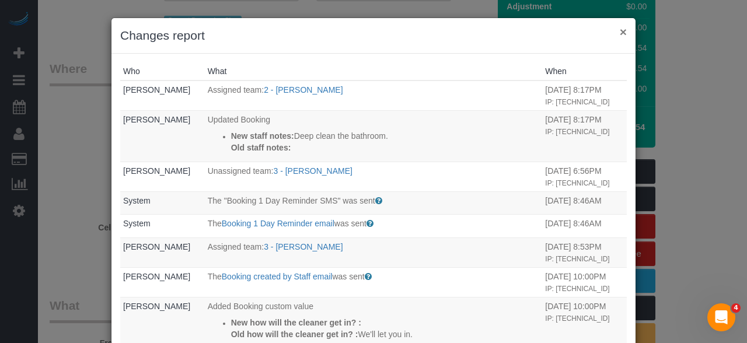
click at [627, 32] on button "×" at bounding box center [623, 32] width 7 height 12
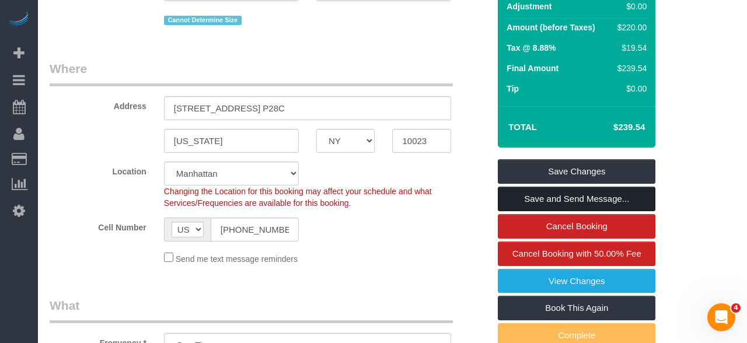
click at [621, 203] on link "Save and Send Message..." at bounding box center [577, 199] width 158 height 25
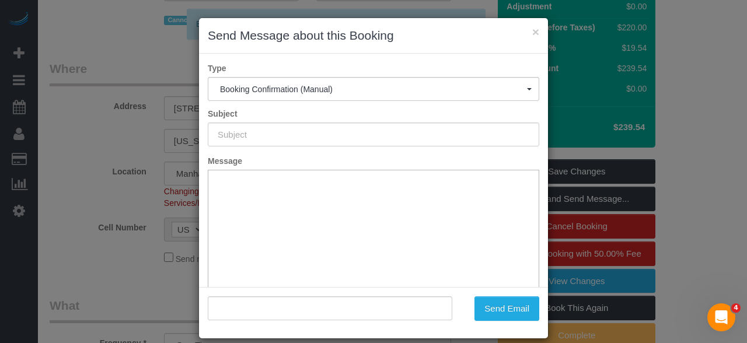
type input "Cleaning Confirmed for [DATE] 1:00pm"
type input ""[PERSON_NAME]" <[EMAIL_ADDRESS][DOMAIN_NAME]>"
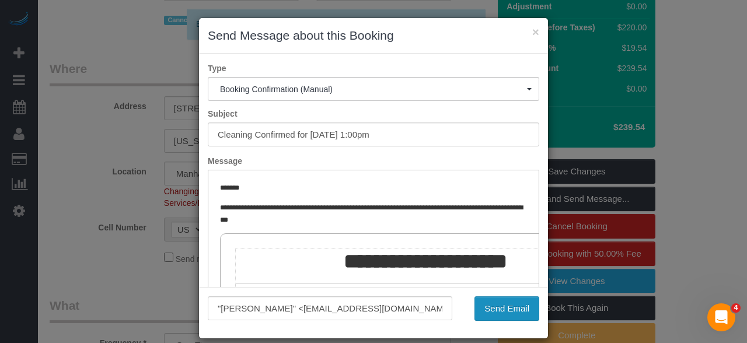
click at [514, 298] on button "Send Email" at bounding box center [506, 308] width 65 height 25
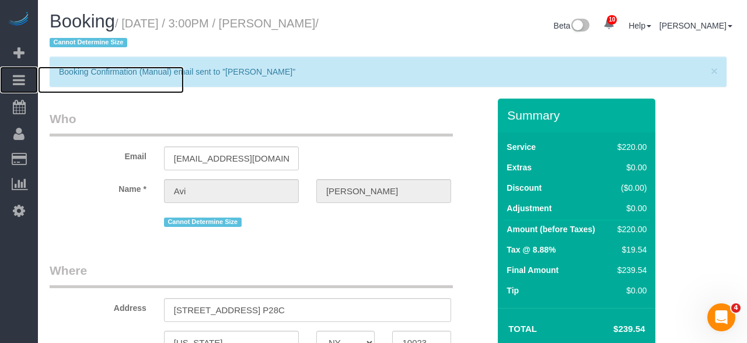
click at [19, 73] on icon at bounding box center [19, 80] width 12 height 14
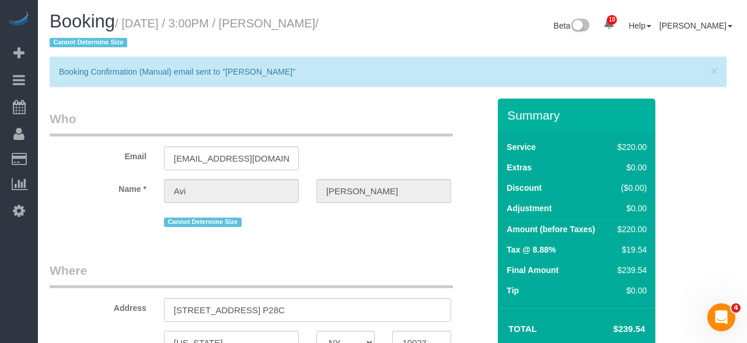
click at [146, 102] on link "Active Bookings" at bounding box center [111, 105] width 146 height 23
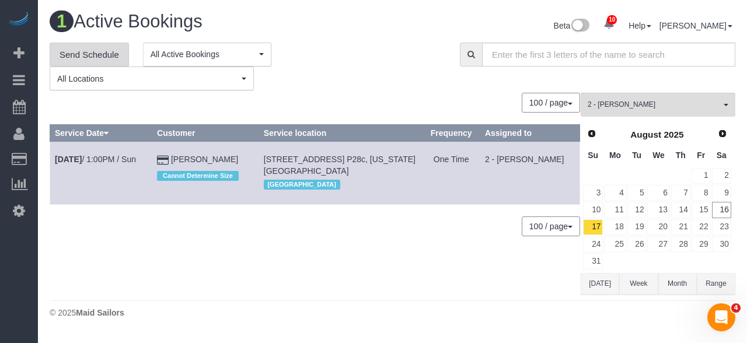
click at [86, 53] on link "Send Schedule" at bounding box center [89, 55] width 79 height 25
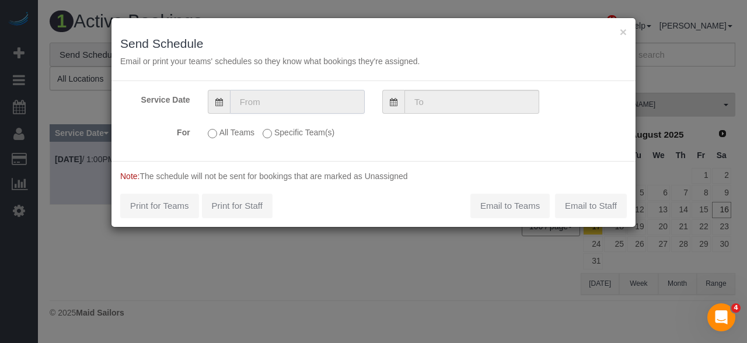
click at [338, 100] on input "text" at bounding box center [297, 102] width 135 height 24
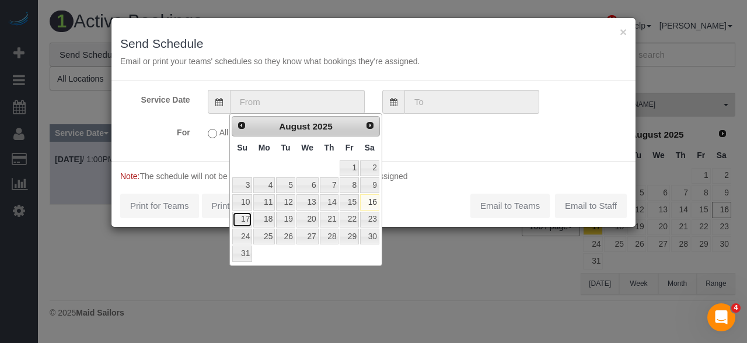
click at [249, 218] on link "17" at bounding box center [242, 220] width 20 height 16
type input "[DATE]"
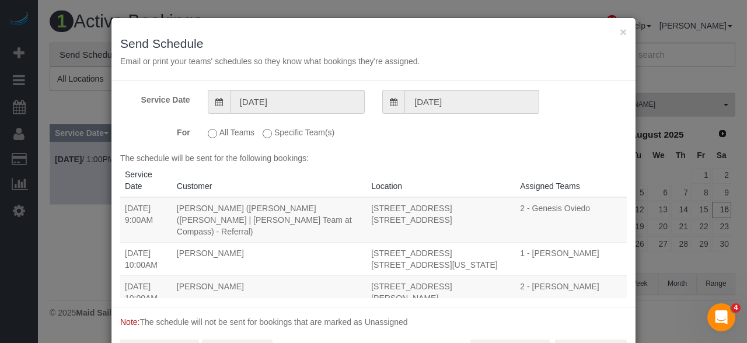
click at [320, 127] on label "Specific Team(s)" at bounding box center [299, 131] width 72 height 16
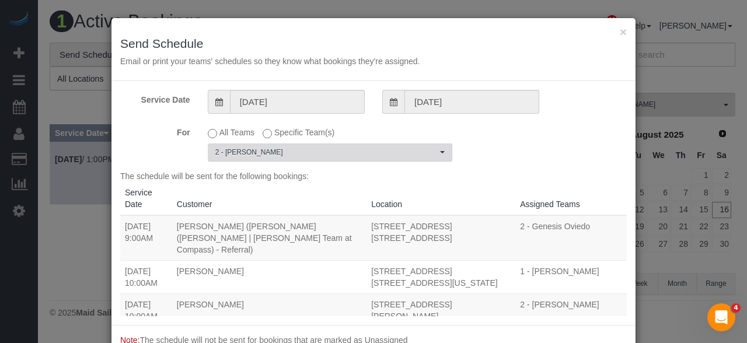
click at [355, 148] on span "2 - [PERSON_NAME]" at bounding box center [326, 153] width 222 height 10
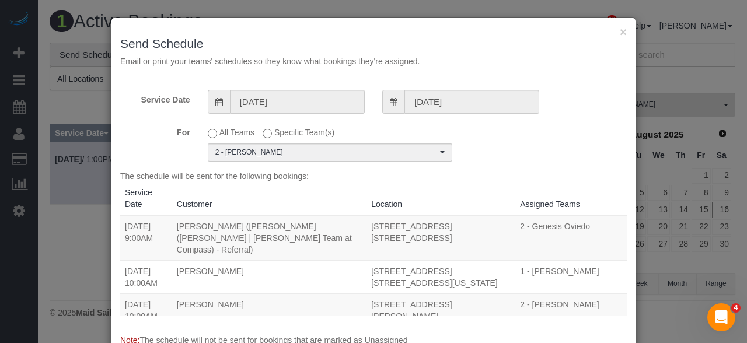
scroll to position [820, 0]
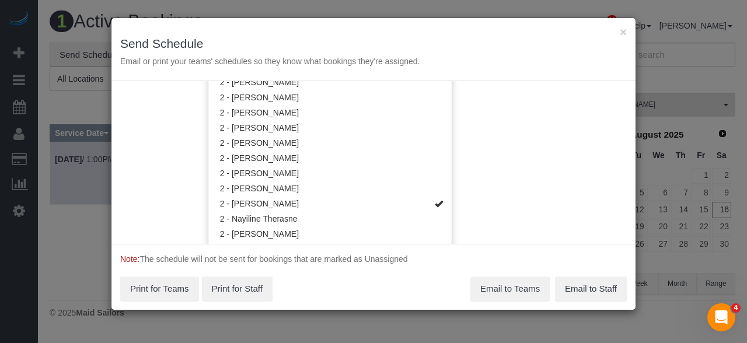
click at [522, 142] on div "Service Date [DATE] [DATE] For All Teams Specific Team(s) 2 - [PERSON_NAME] Tea…" at bounding box center [373, 162] width 524 height 163
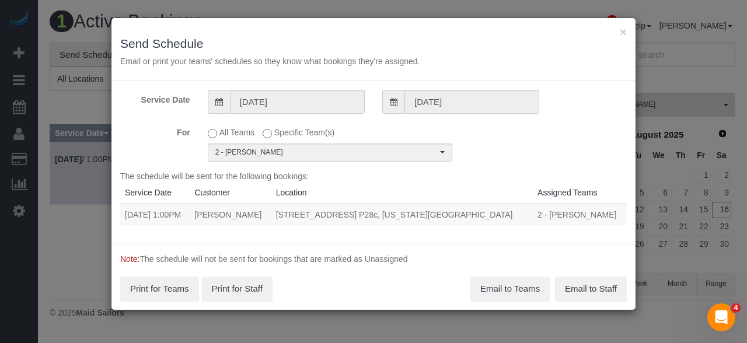
copy tr "[DATE] 1:00PM [PERSON_NAME] [STREET_ADDRESS] P28c, [US_STATE][GEOGRAPHIC_DATA]"
click at [505, 287] on button "Email to Teams" at bounding box center [509, 289] width 79 height 25
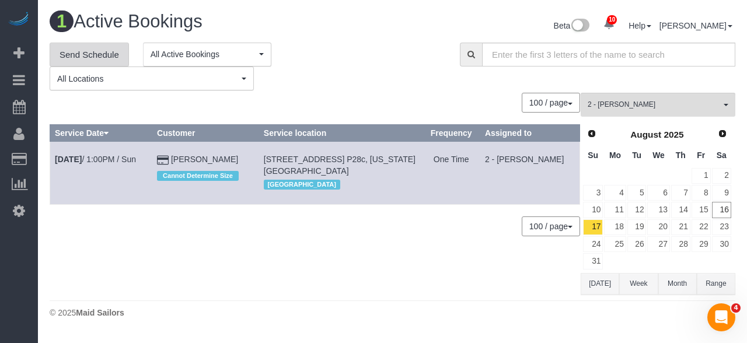
click at [92, 61] on link "Send Schedule" at bounding box center [89, 55] width 79 height 25
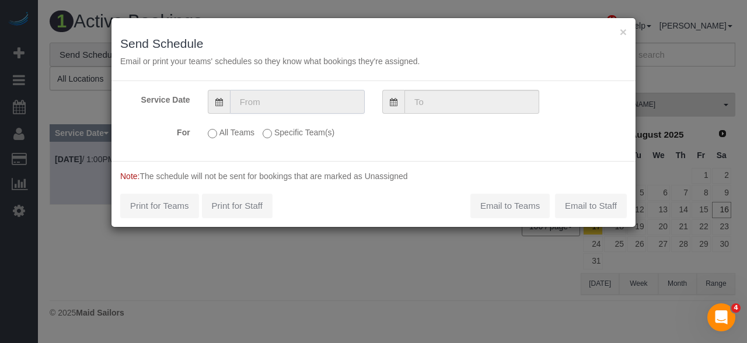
click at [301, 99] on input "text" at bounding box center [297, 102] width 135 height 24
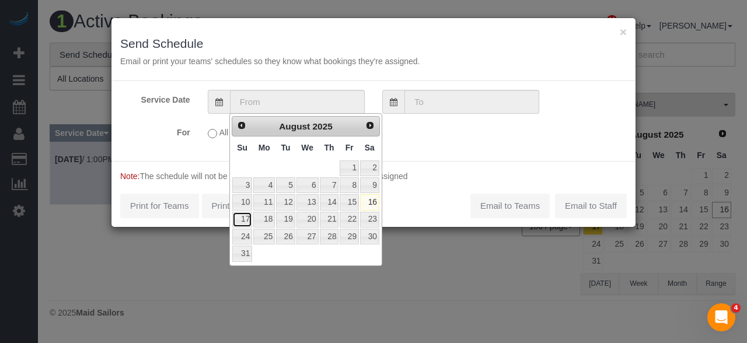
click at [243, 219] on link "17" at bounding box center [242, 220] width 20 height 16
type input "[DATE]"
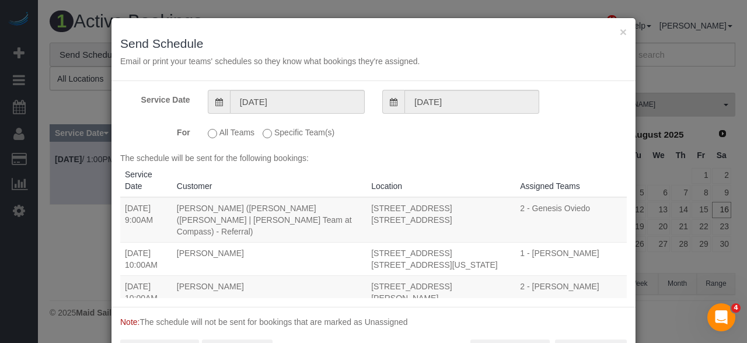
click at [320, 130] on label "Specific Team(s)" at bounding box center [299, 131] width 72 height 16
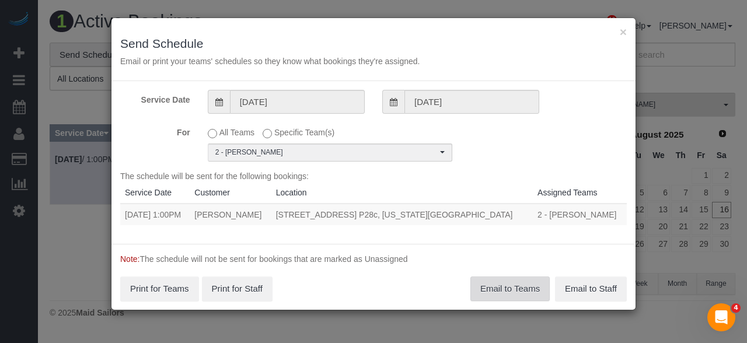
click at [504, 288] on button "Email to Teams" at bounding box center [509, 289] width 79 height 25
